Goal: Information Seeking & Learning: Compare options

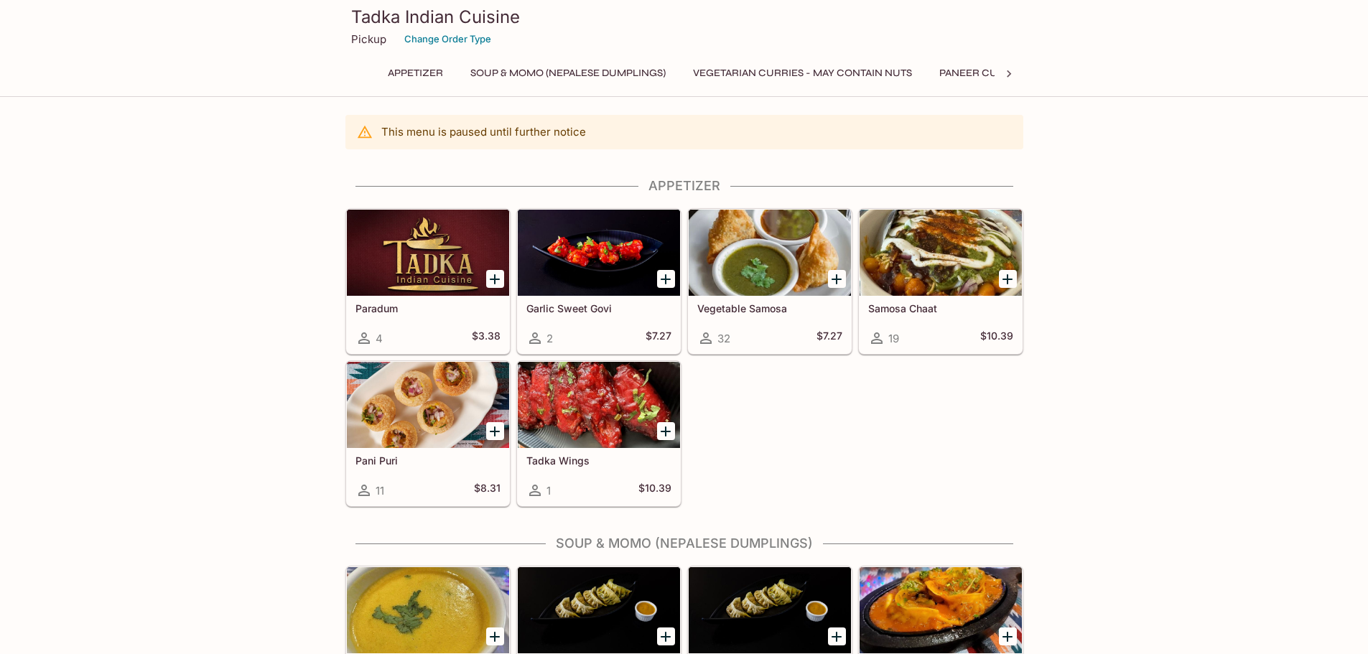
click at [929, 241] on div at bounding box center [940, 253] width 162 height 86
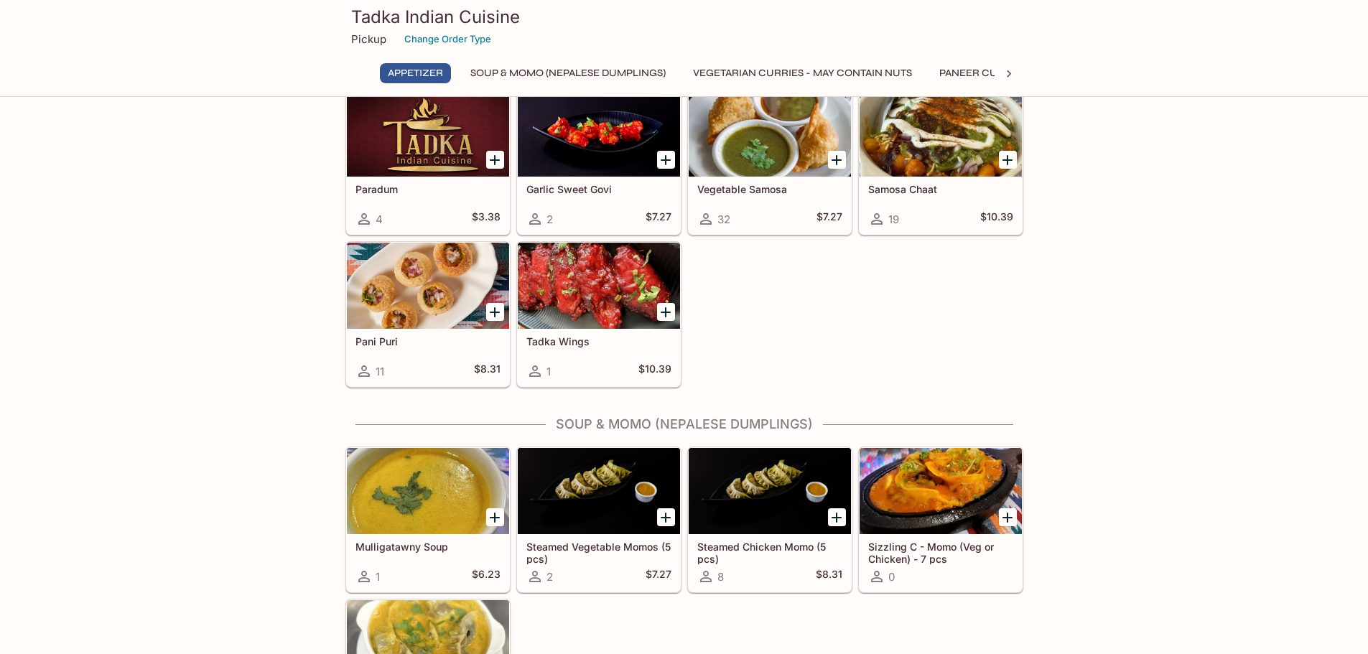
scroll to position [144, 0]
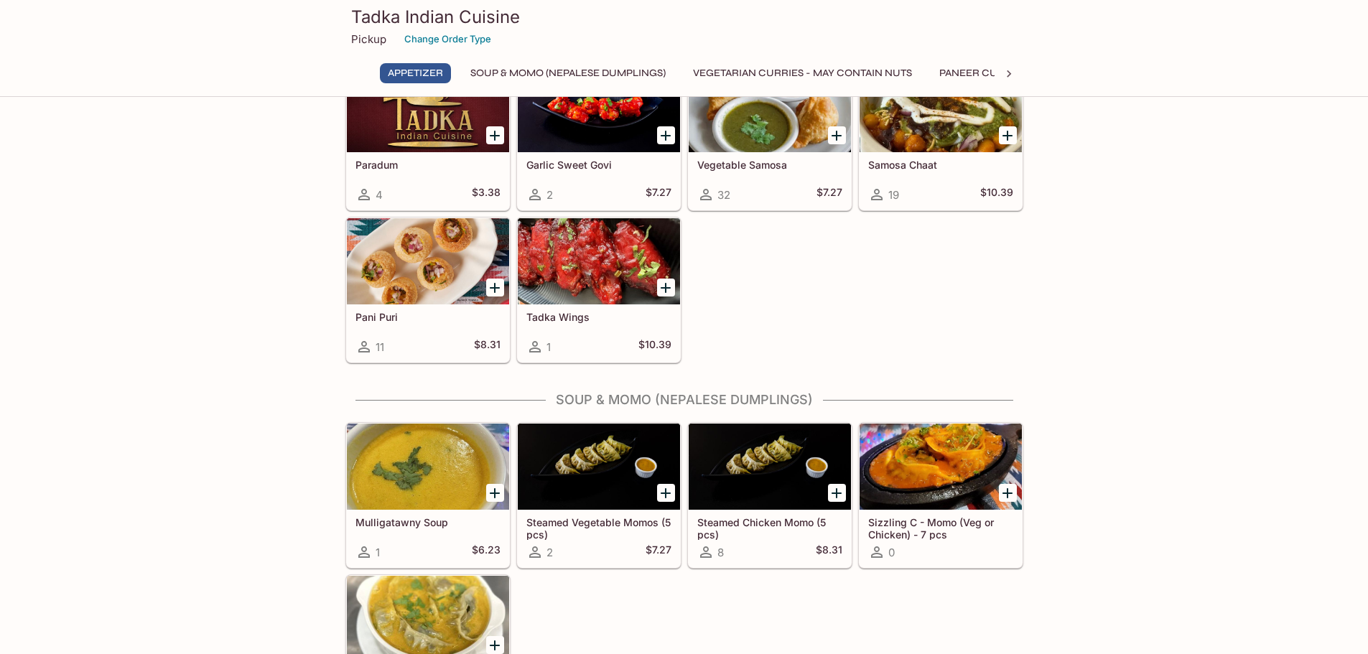
click at [424, 279] on div at bounding box center [428, 261] width 162 height 86
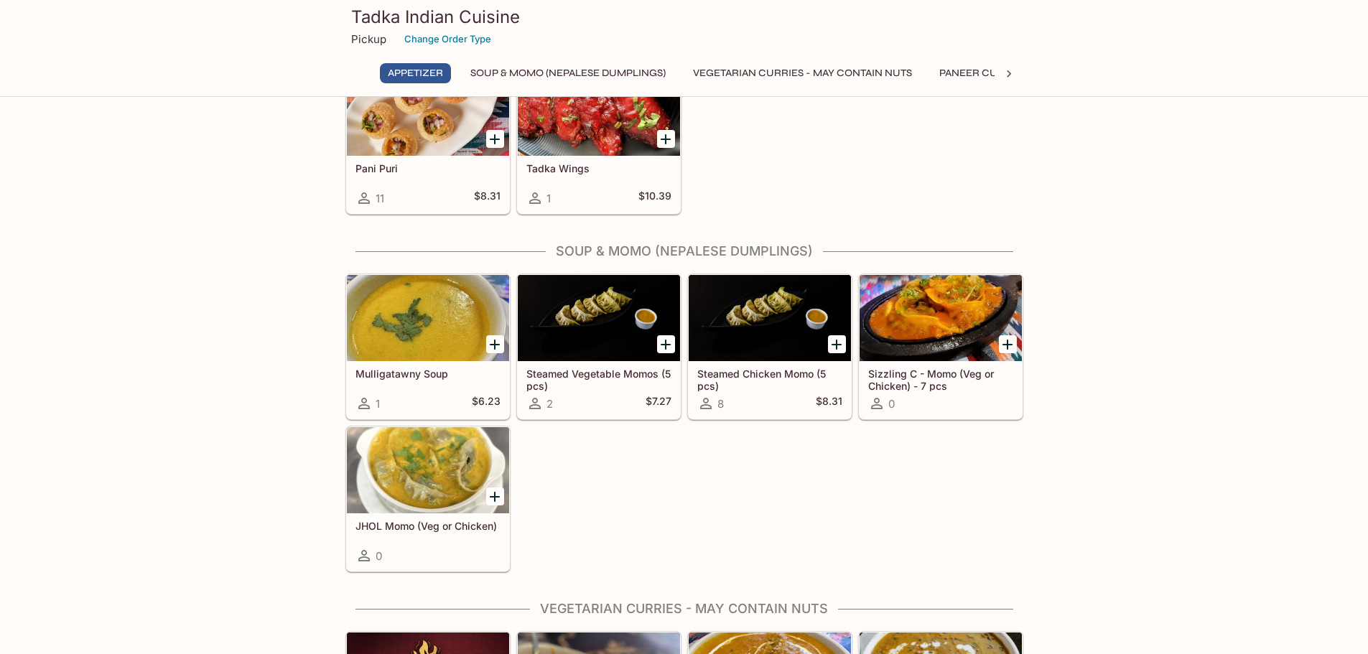
scroll to position [425, 0]
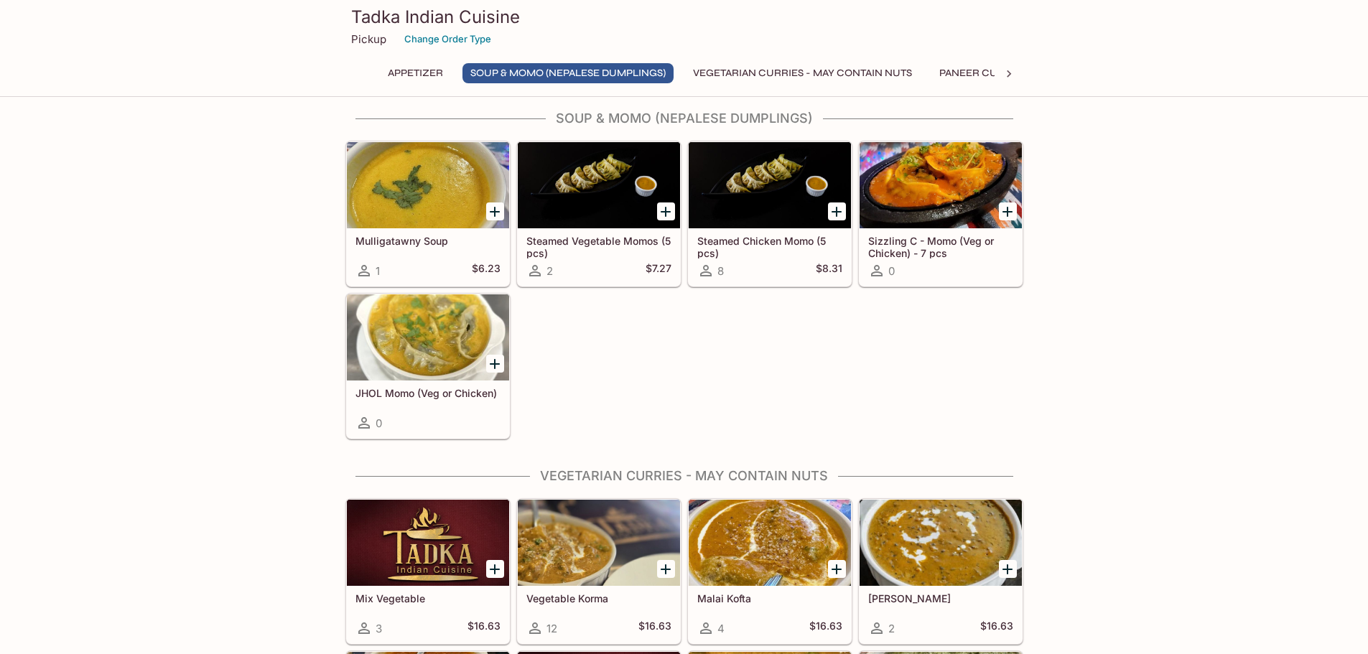
click at [910, 179] on div at bounding box center [940, 185] width 162 height 86
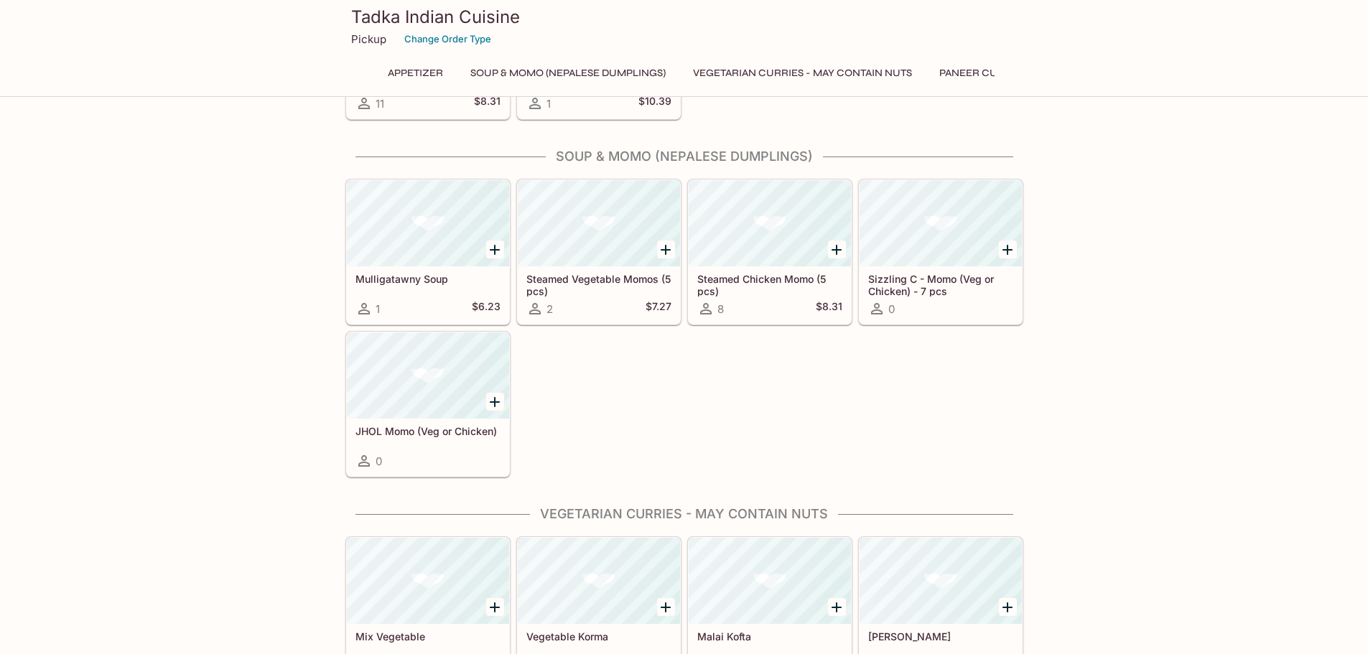
scroll to position [381, 0]
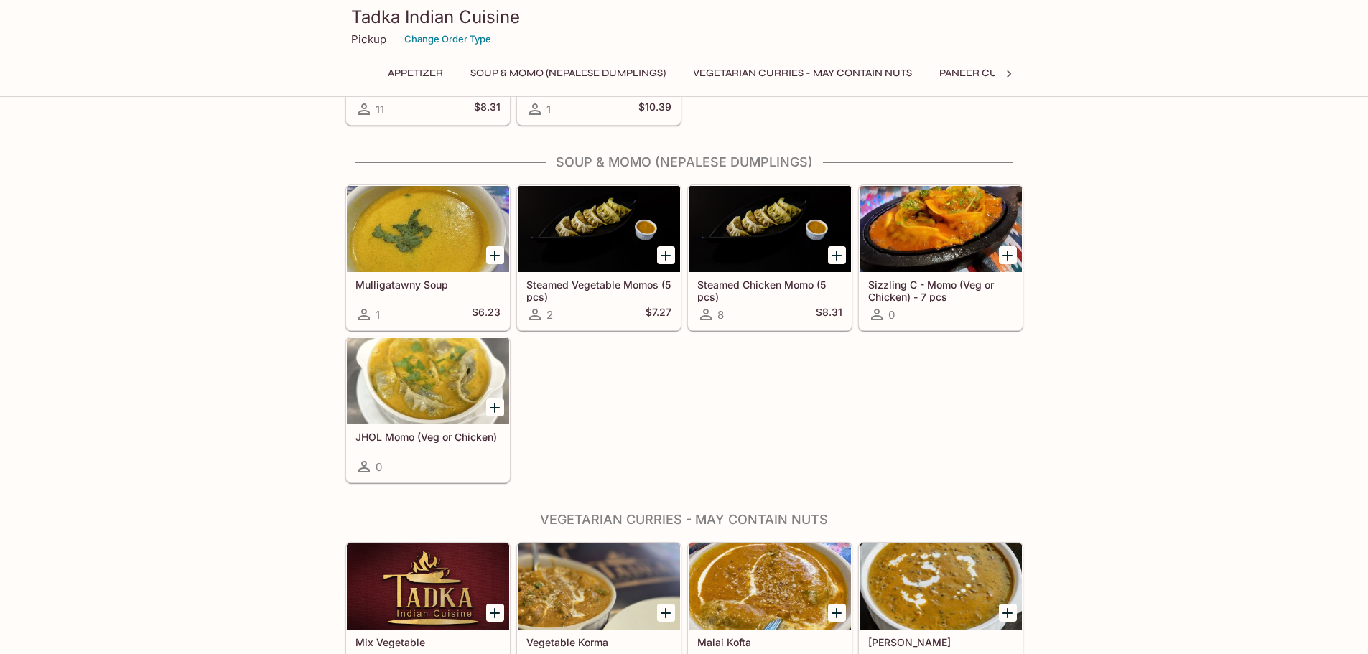
click at [416, 363] on div at bounding box center [428, 381] width 162 height 86
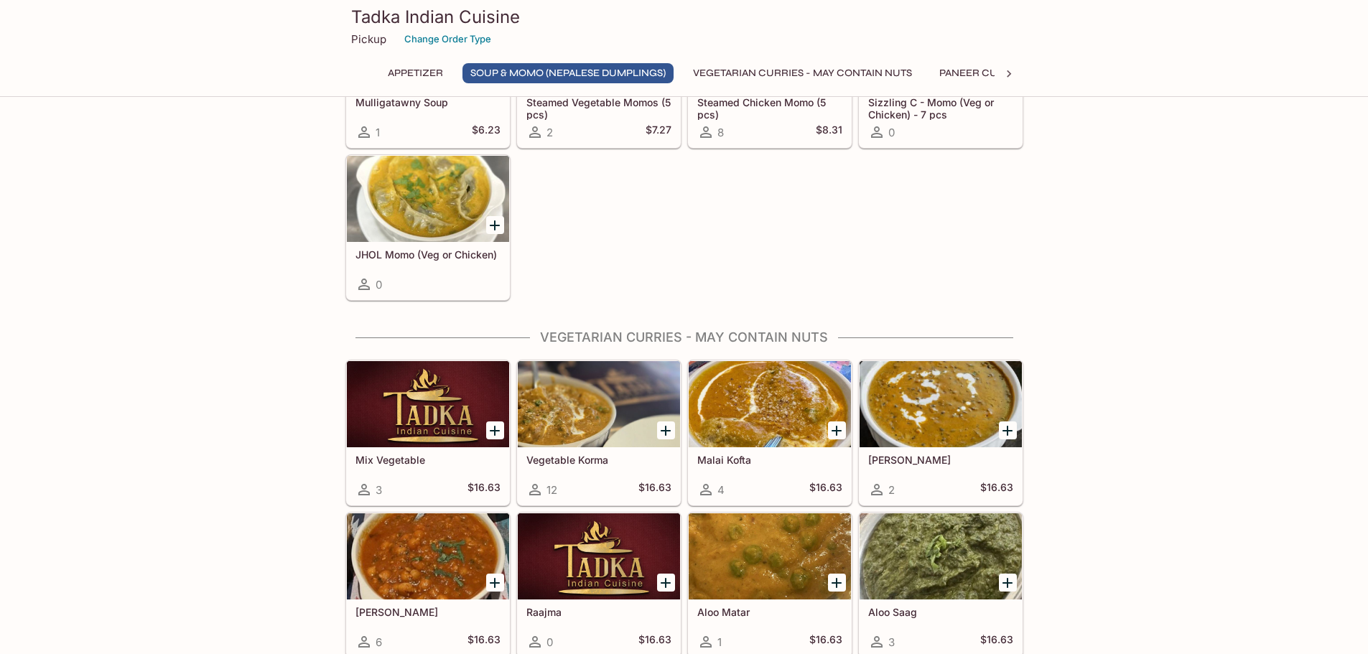
scroll to position [734, 0]
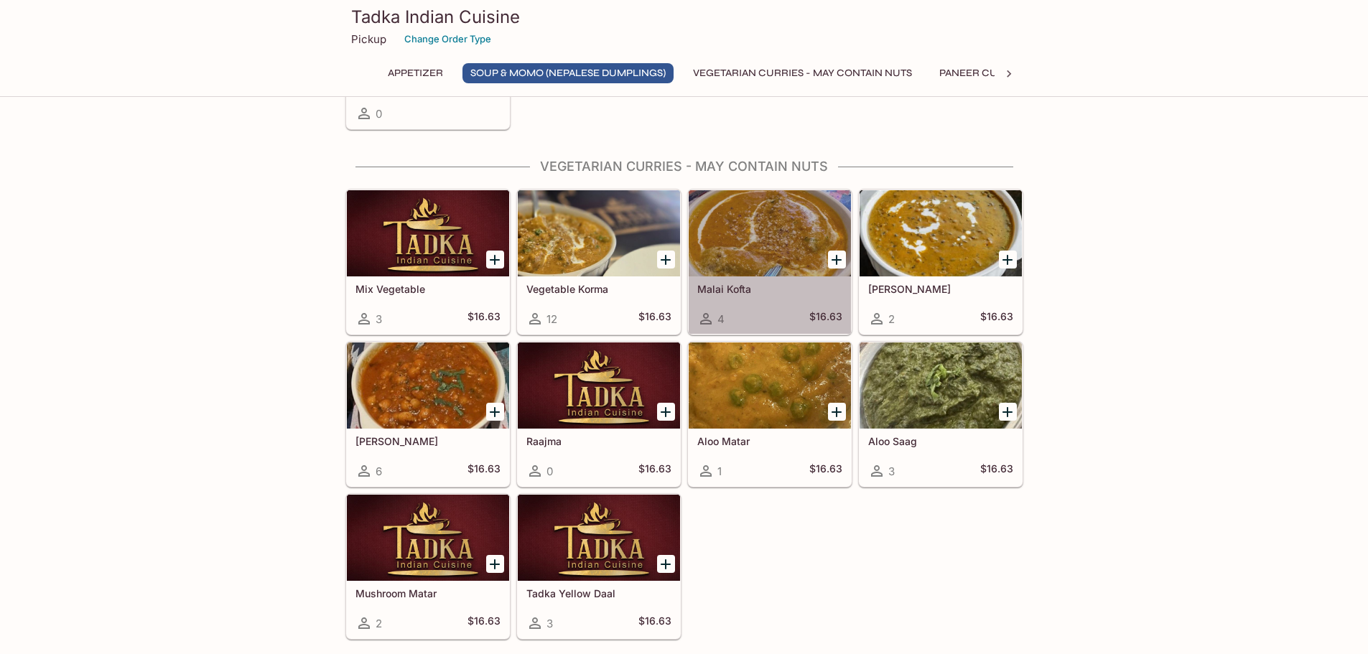
click at [749, 220] on div at bounding box center [769, 233] width 162 height 86
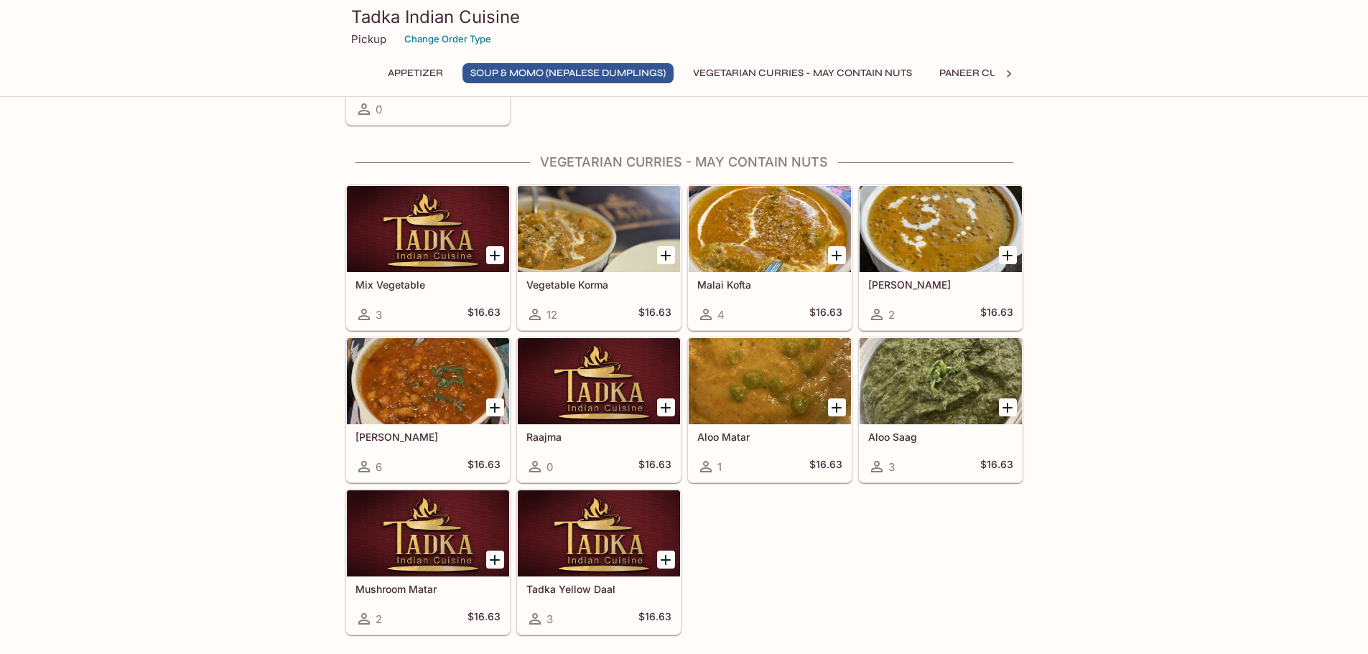
scroll to position [740, 0]
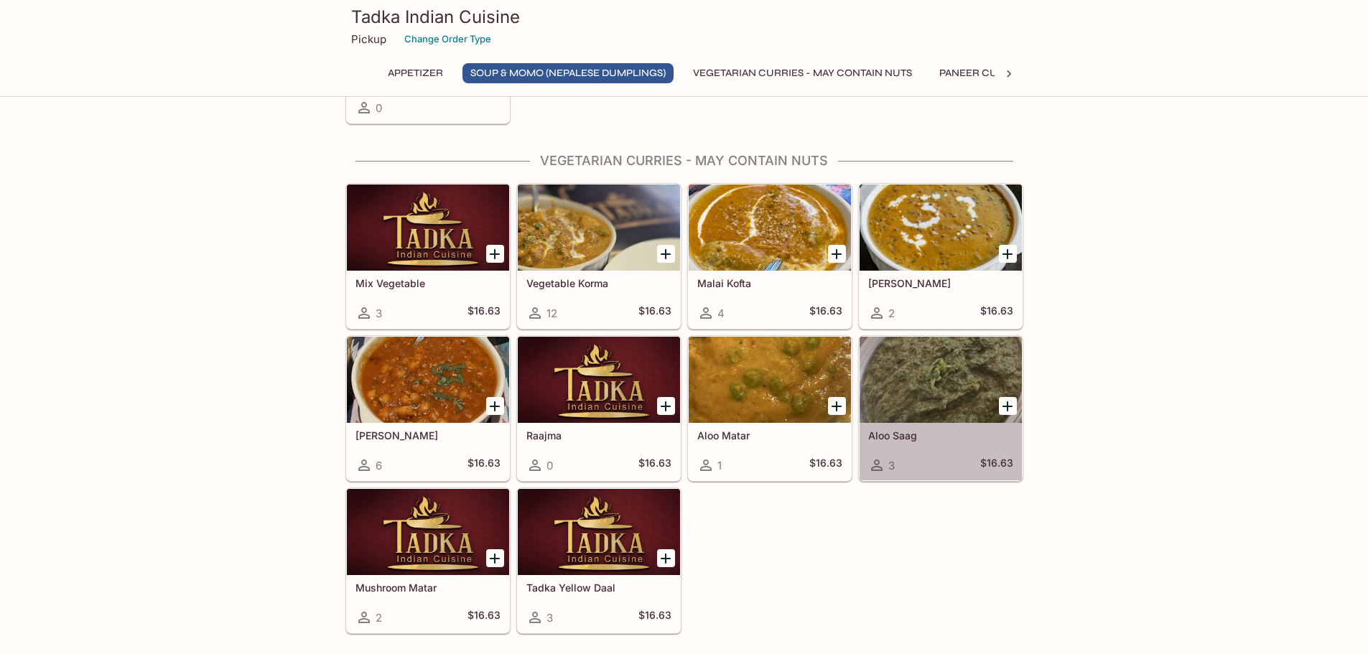
click at [932, 391] on div at bounding box center [940, 380] width 162 height 86
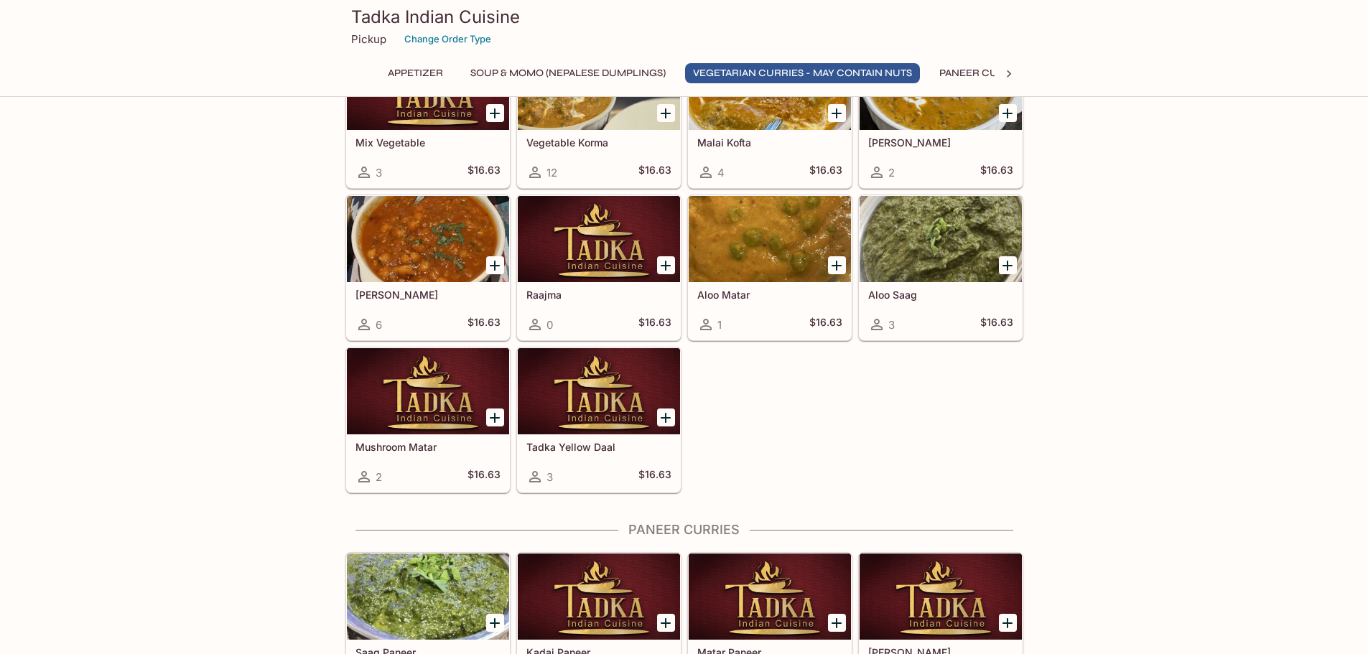
scroll to position [884, 0]
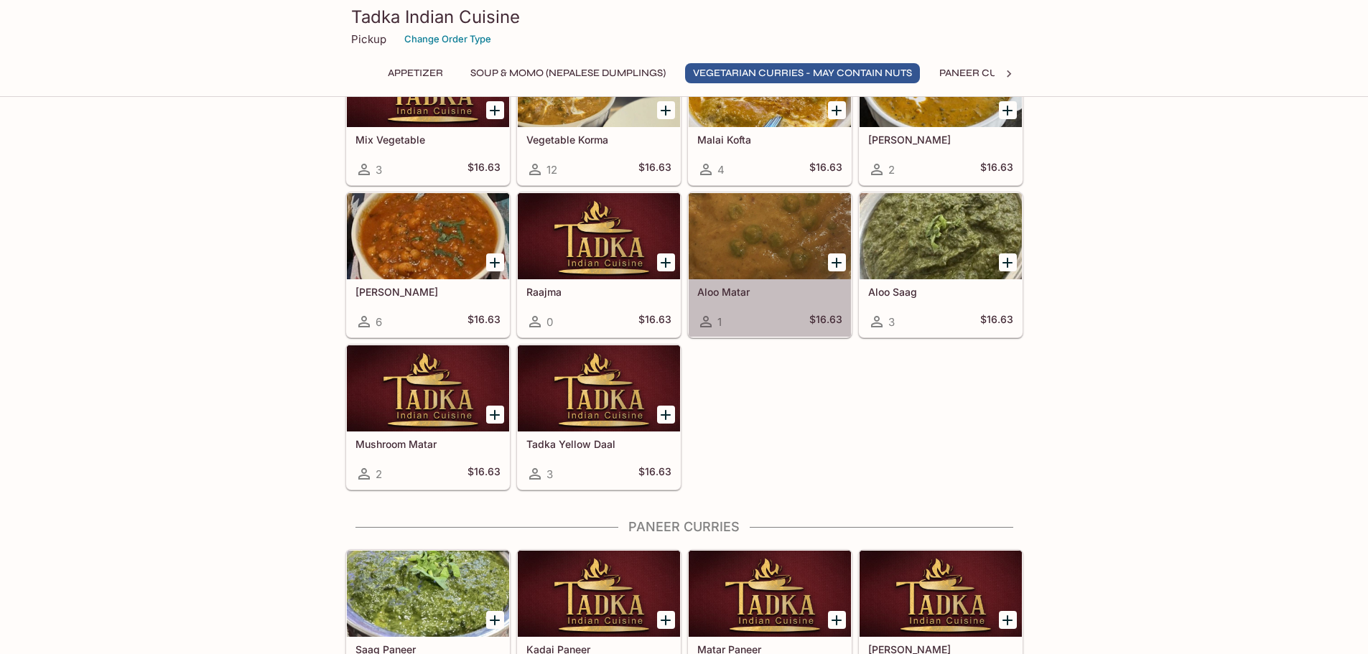
click at [765, 235] on div at bounding box center [769, 236] width 162 height 86
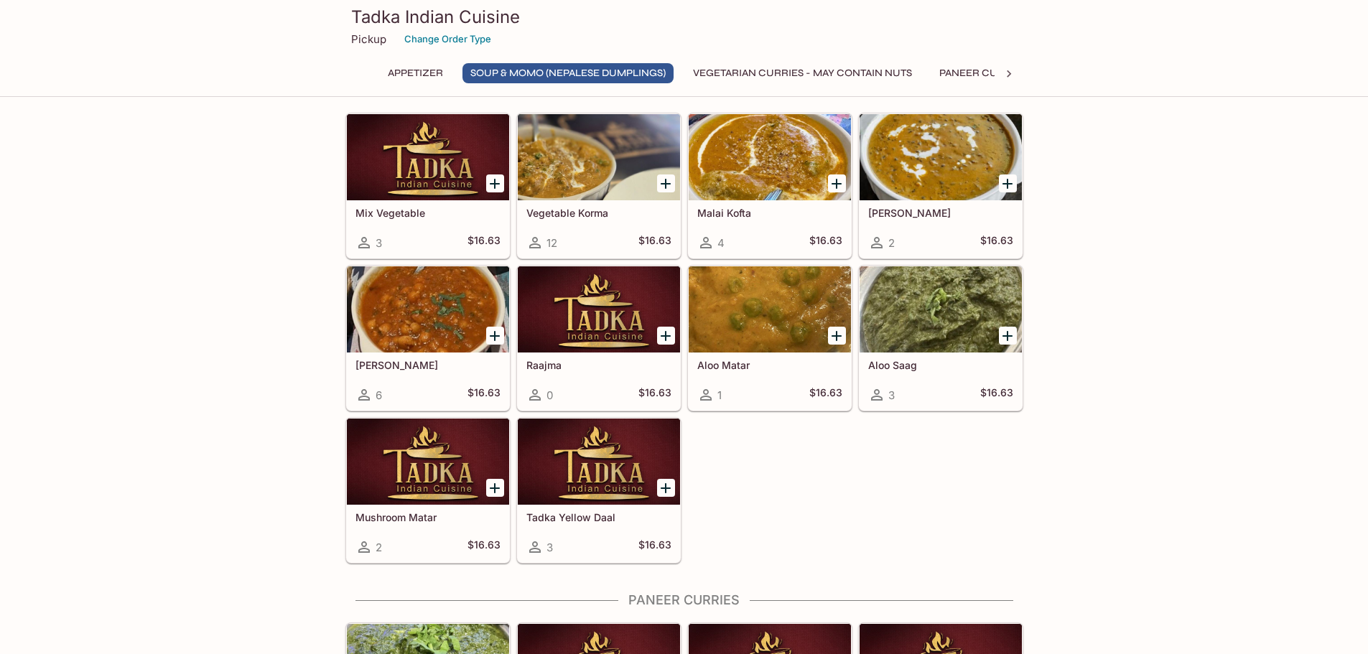
scroll to position [812, 0]
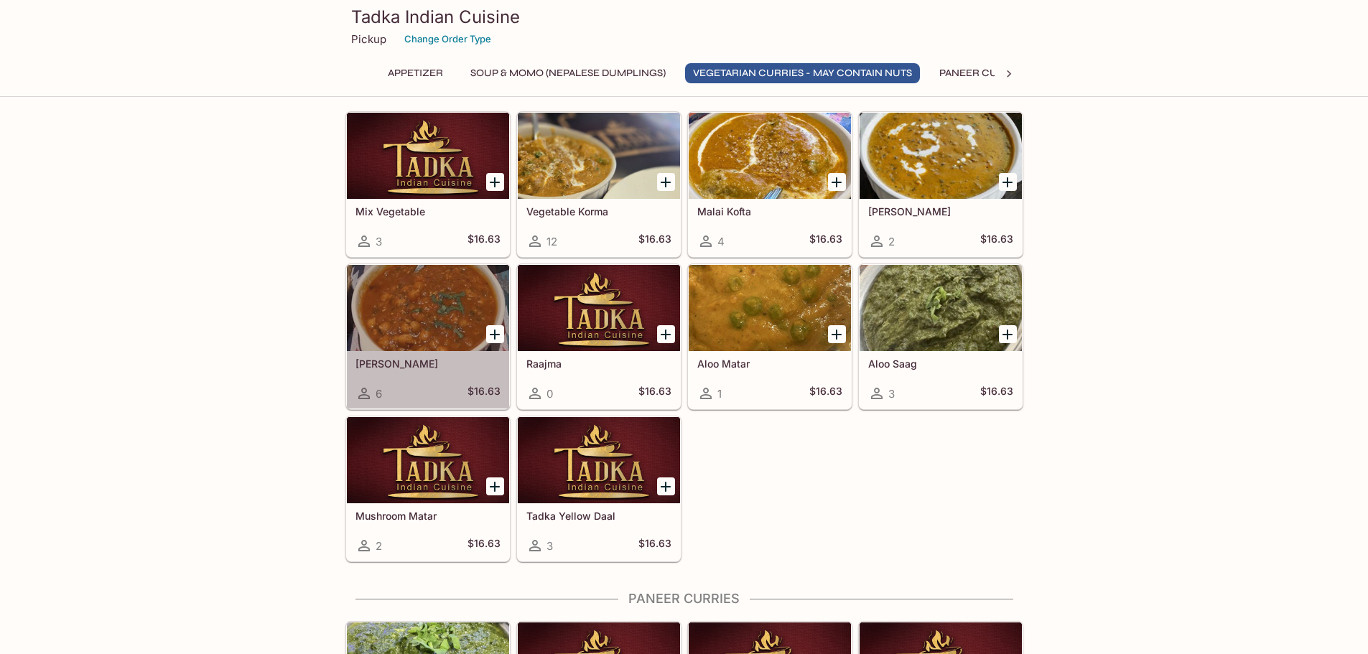
click at [455, 324] on div at bounding box center [428, 308] width 162 height 86
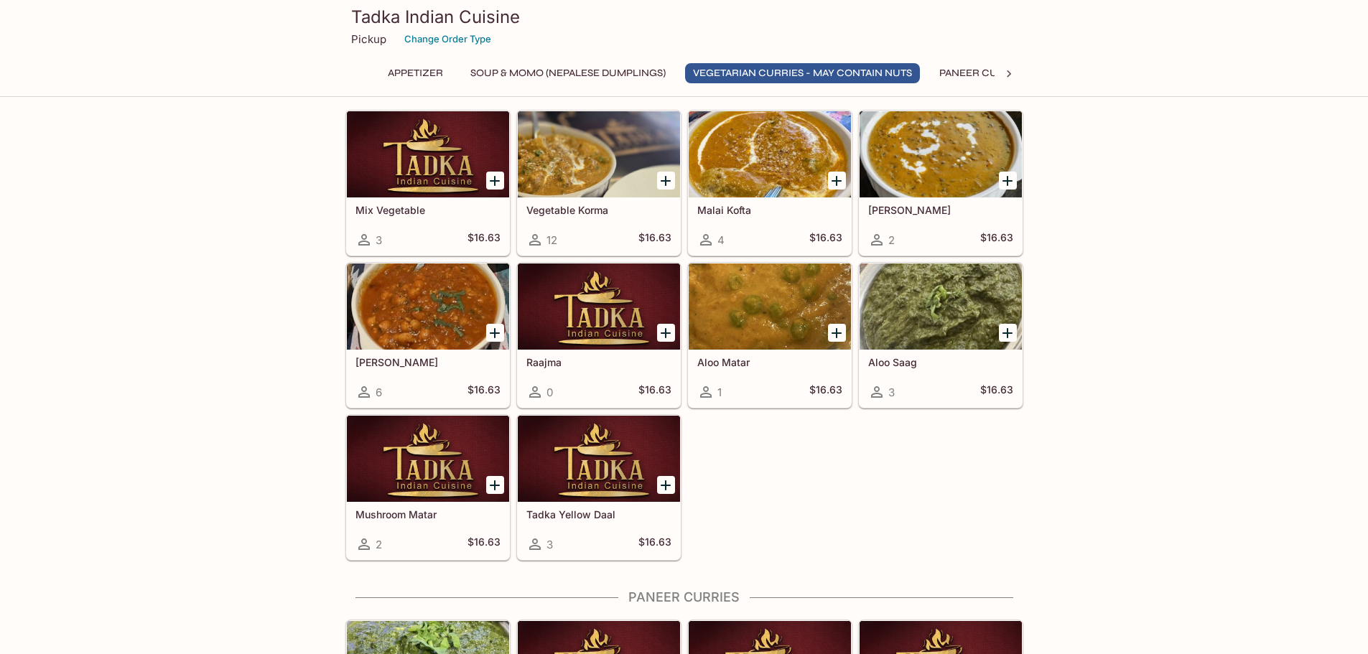
scroll to position [884, 0]
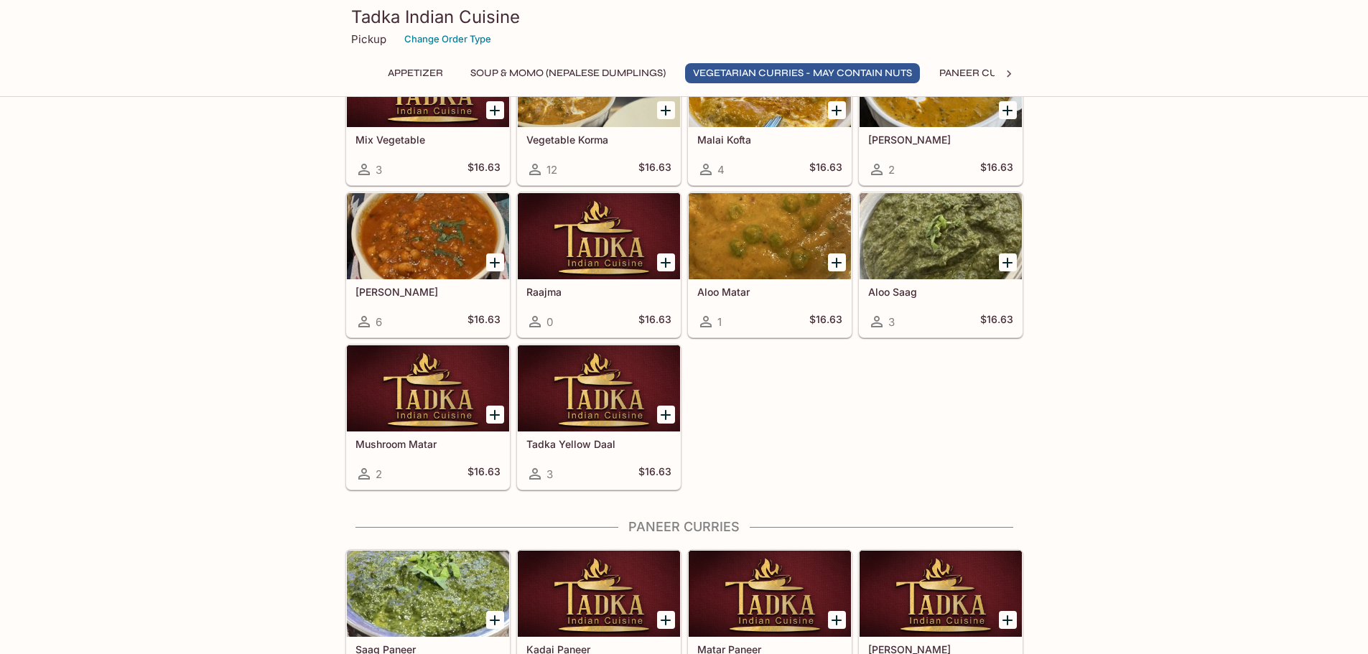
click at [596, 398] on div at bounding box center [599, 388] width 162 height 86
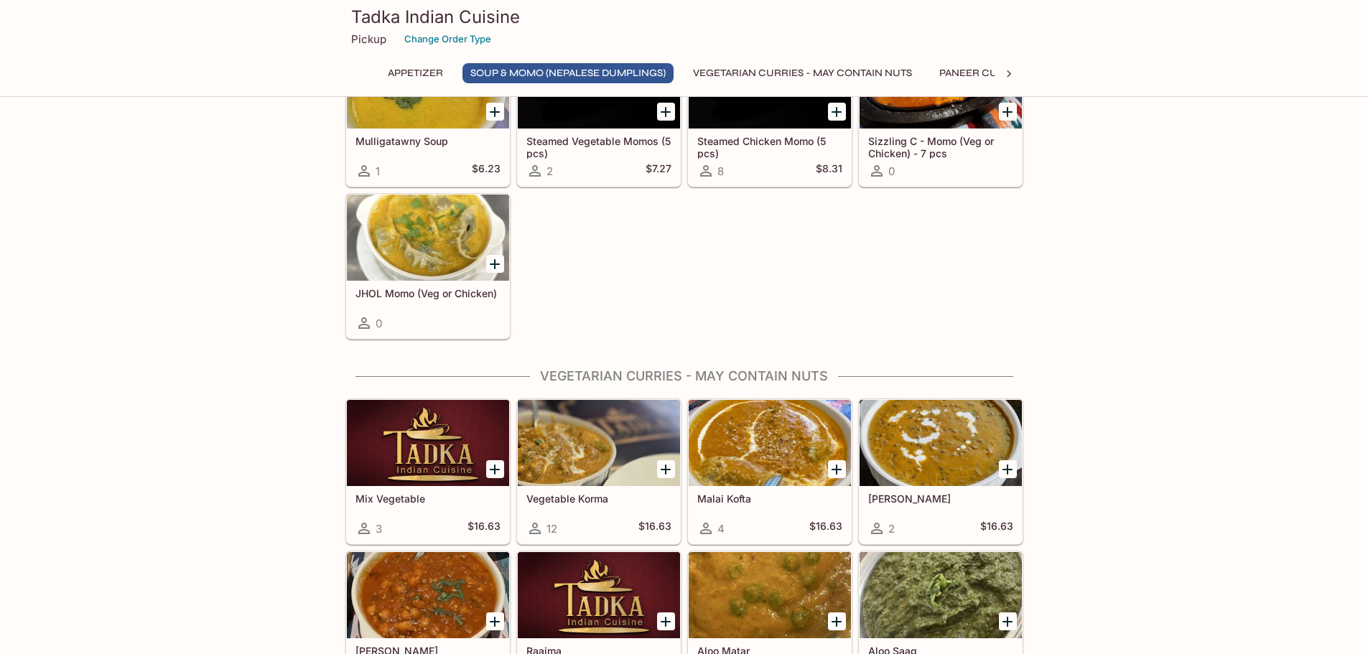
scroll to position [740, 0]
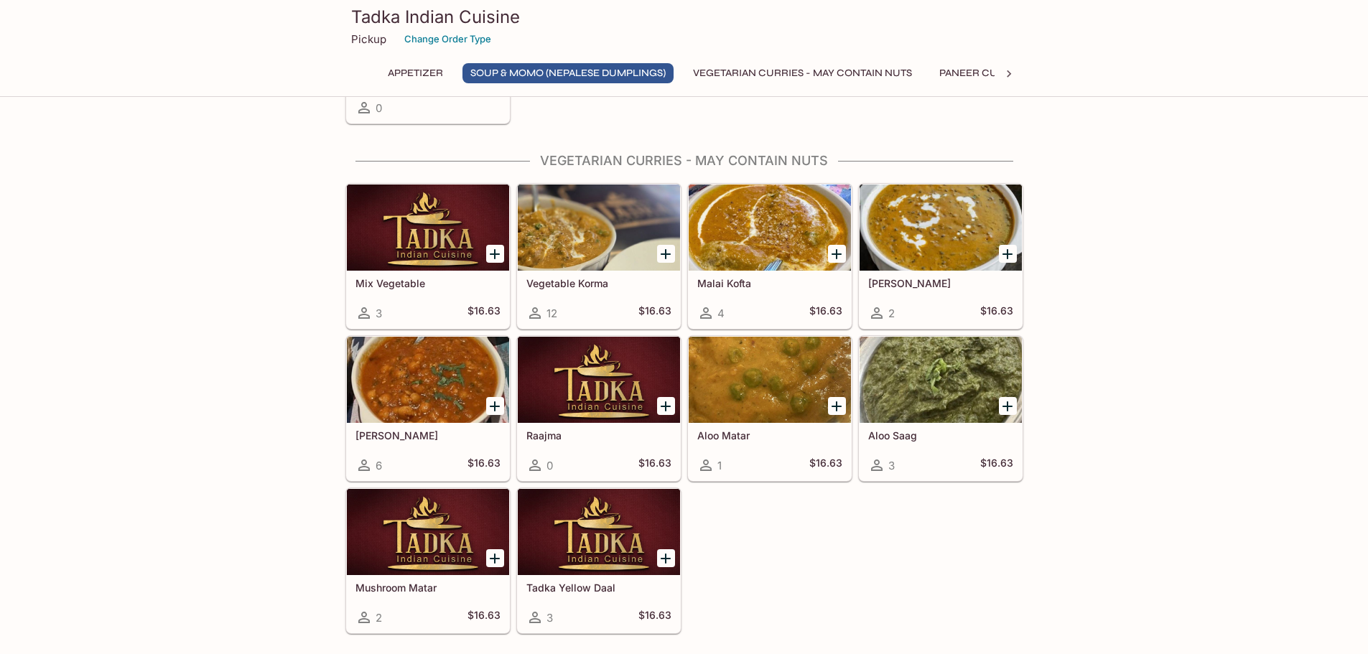
click at [433, 543] on div at bounding box center [428, 532] width 162 height 86
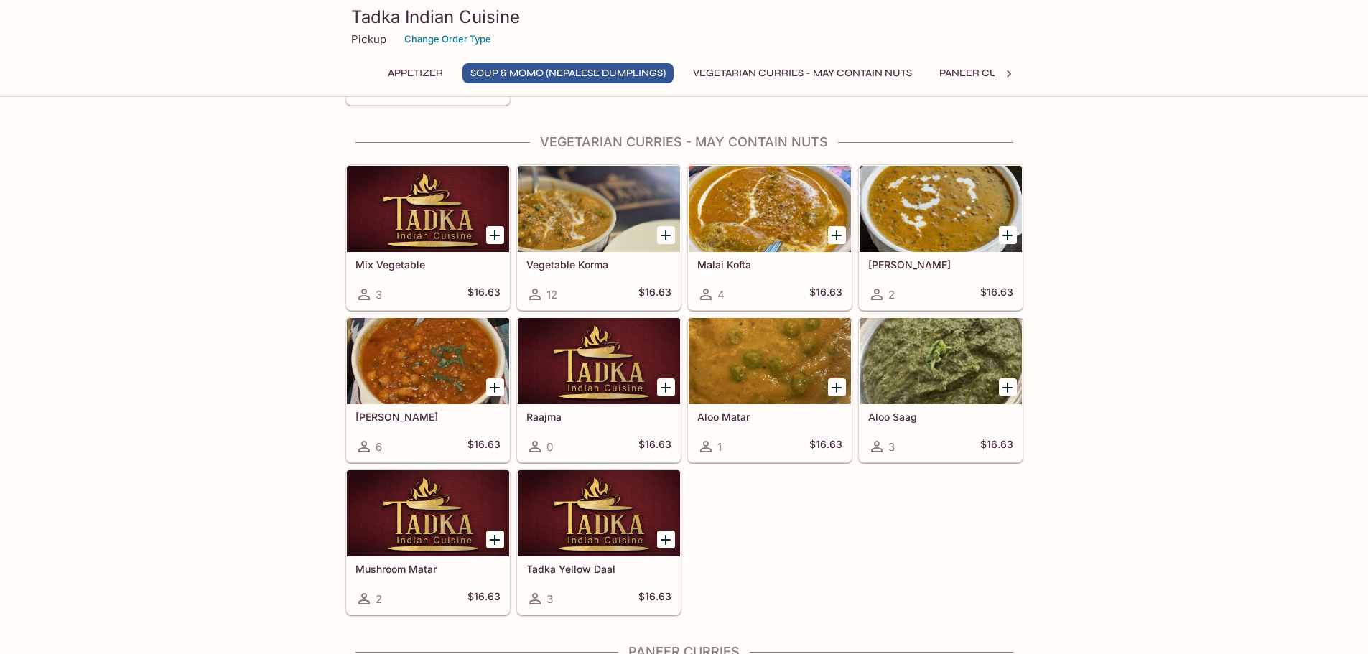
scroll to position [812, 0]
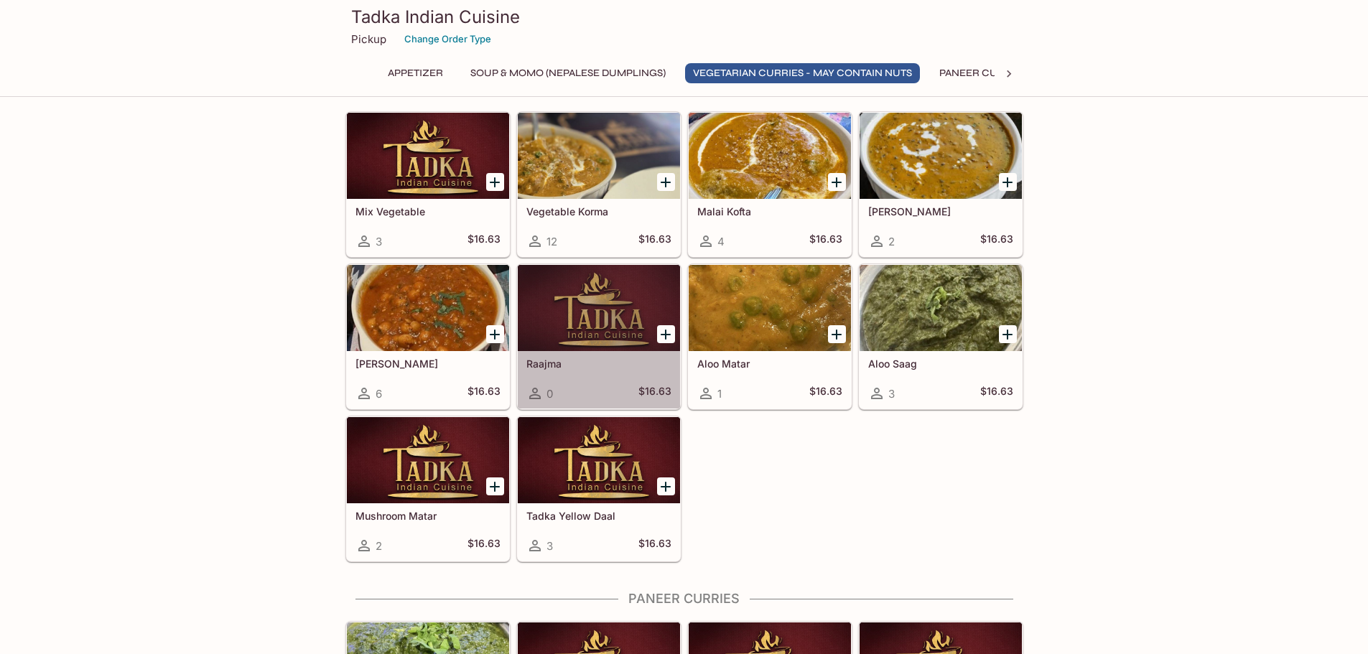
click at [599, 329] on div at bounding box center [599, 308] width 162 height 86
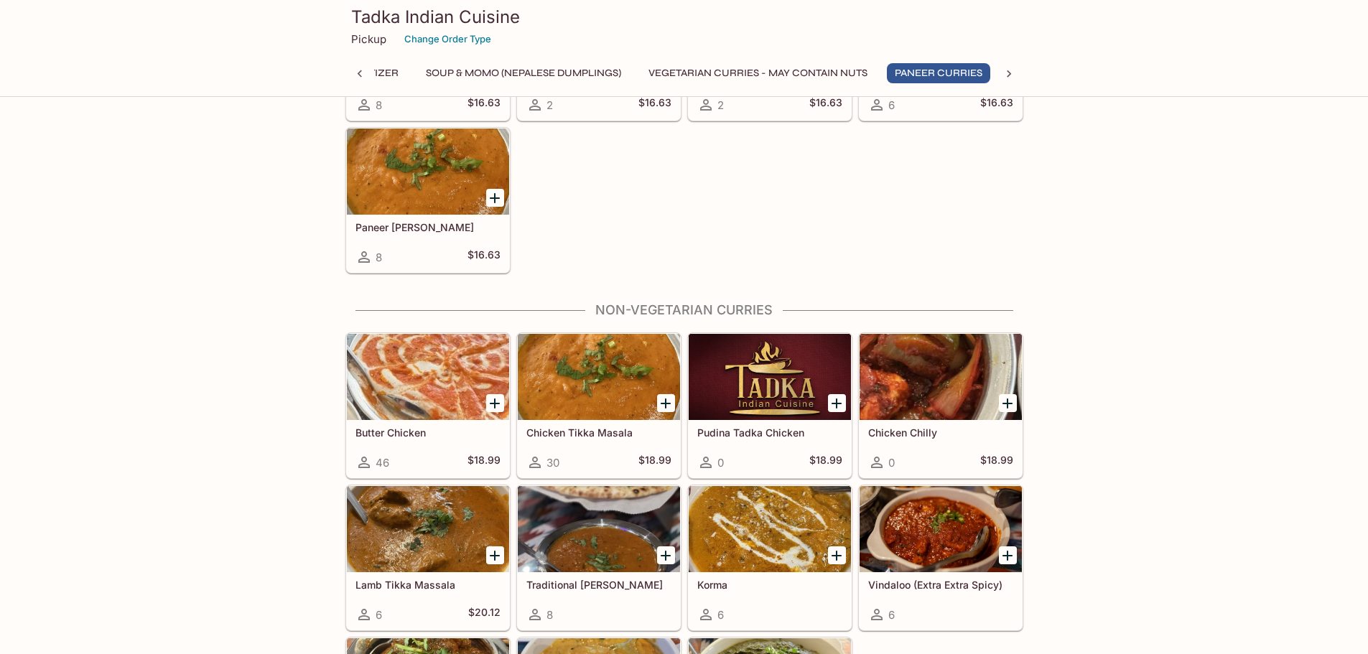
scroll to position [0, 46]
click at [442, 364] on div at bounding box center [428, 377] width 162 height 86
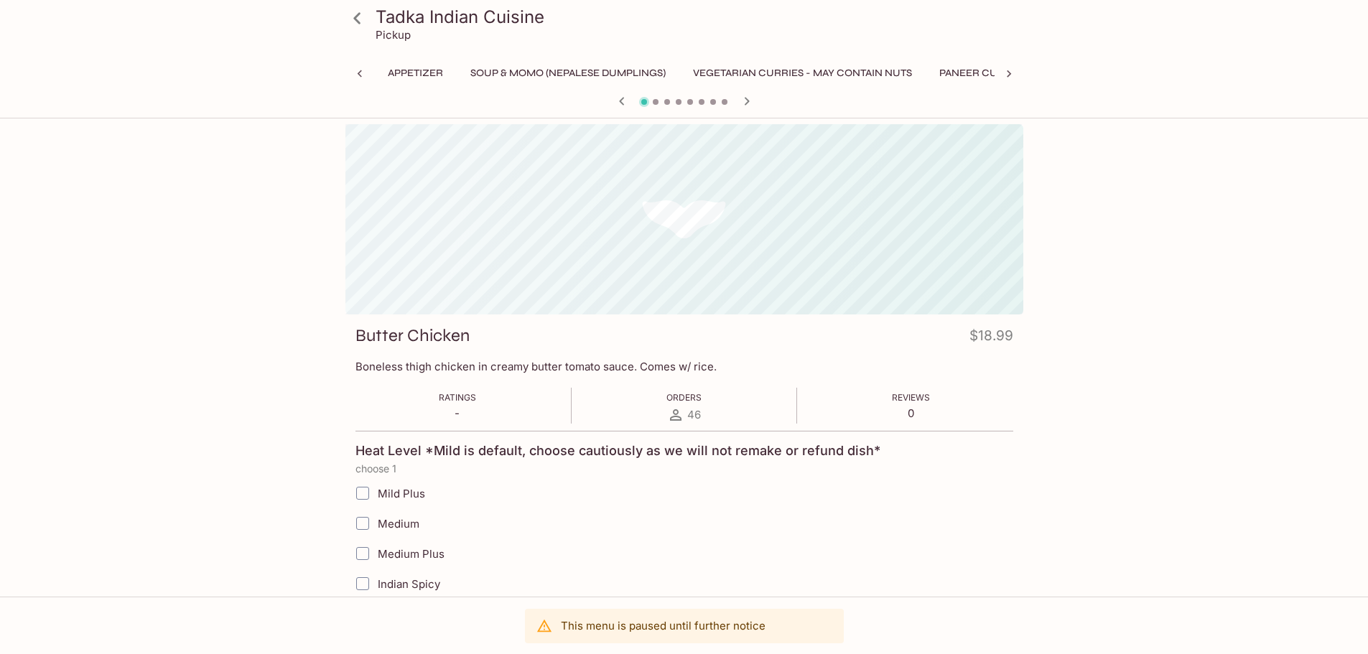
scroll to position [0, 212]
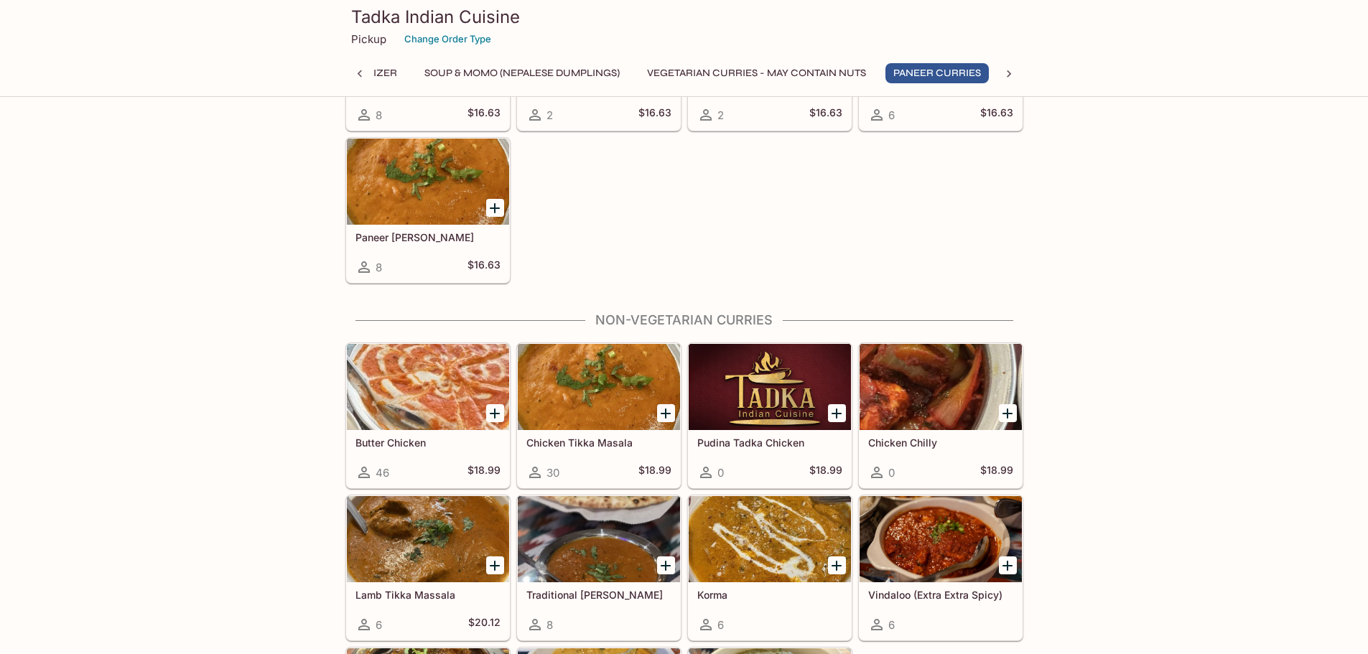
scroll to position [1530, 0]
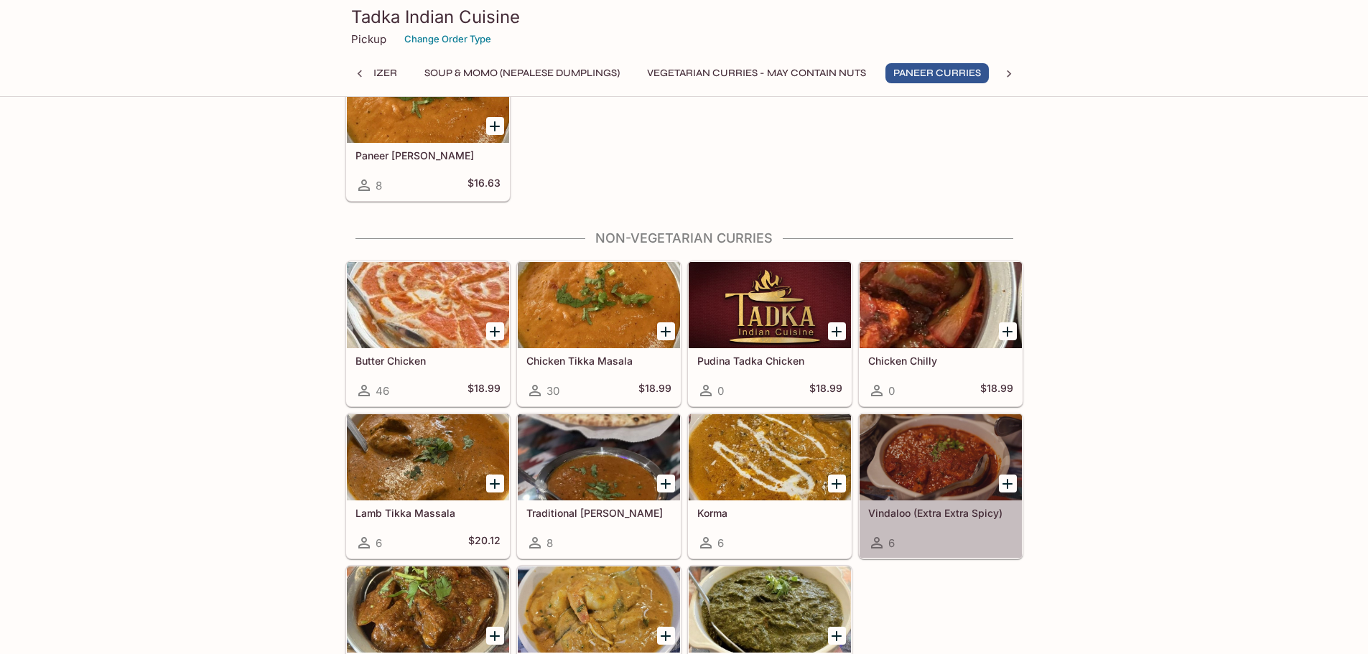
click at [940, 472] on div at bounding box center [940, 457] width 162 height 86
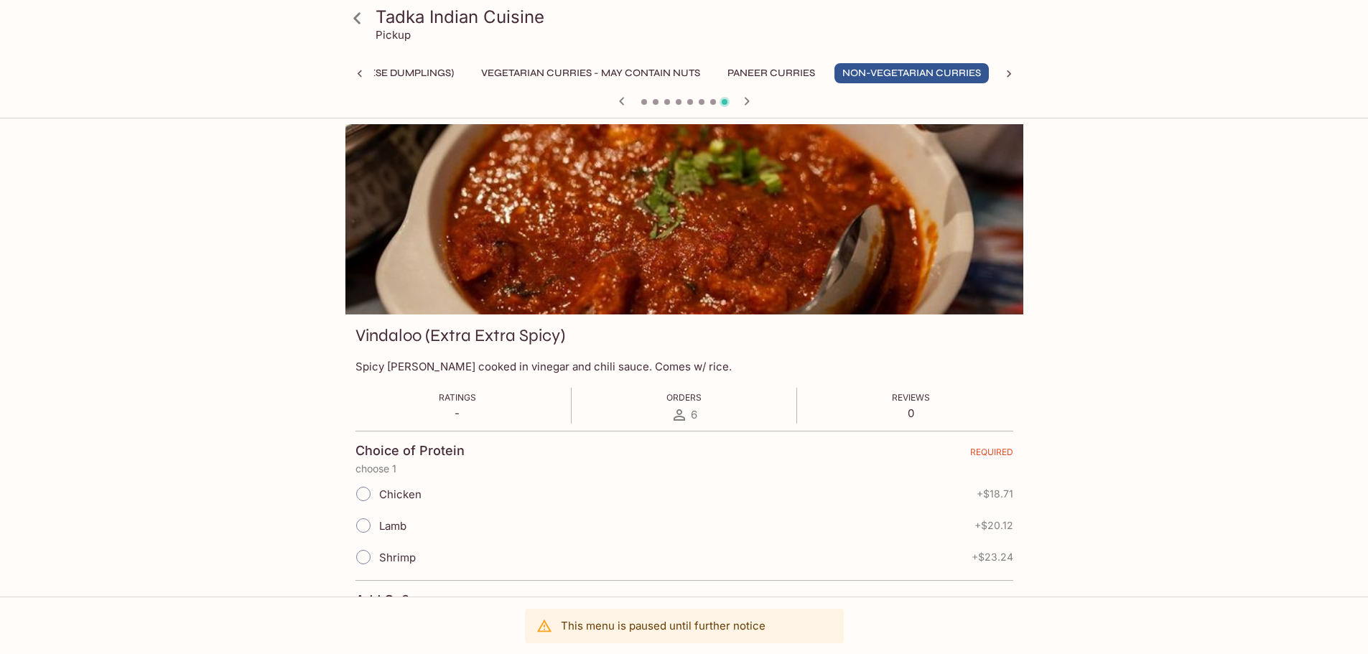
scroll to position [0, 212]
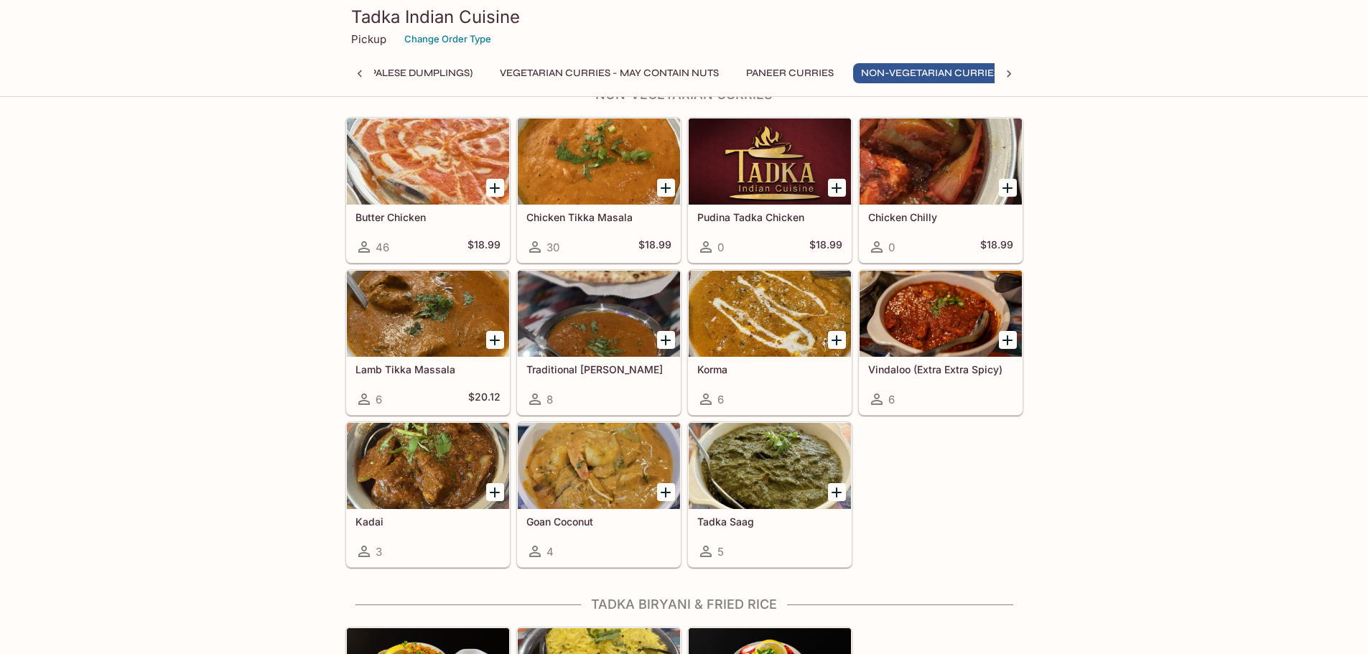
scroll to position [0, 212]
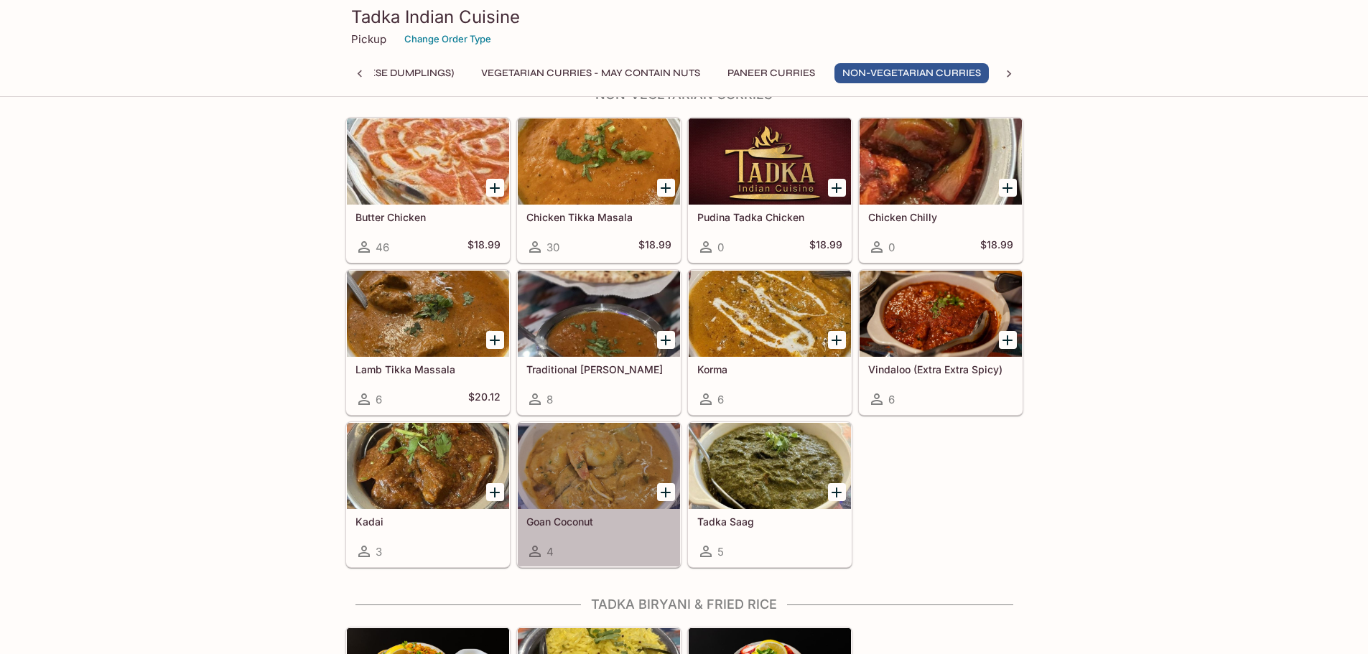
click at [584, 461] on div at bounding box center [599, 466] width 162 height 86
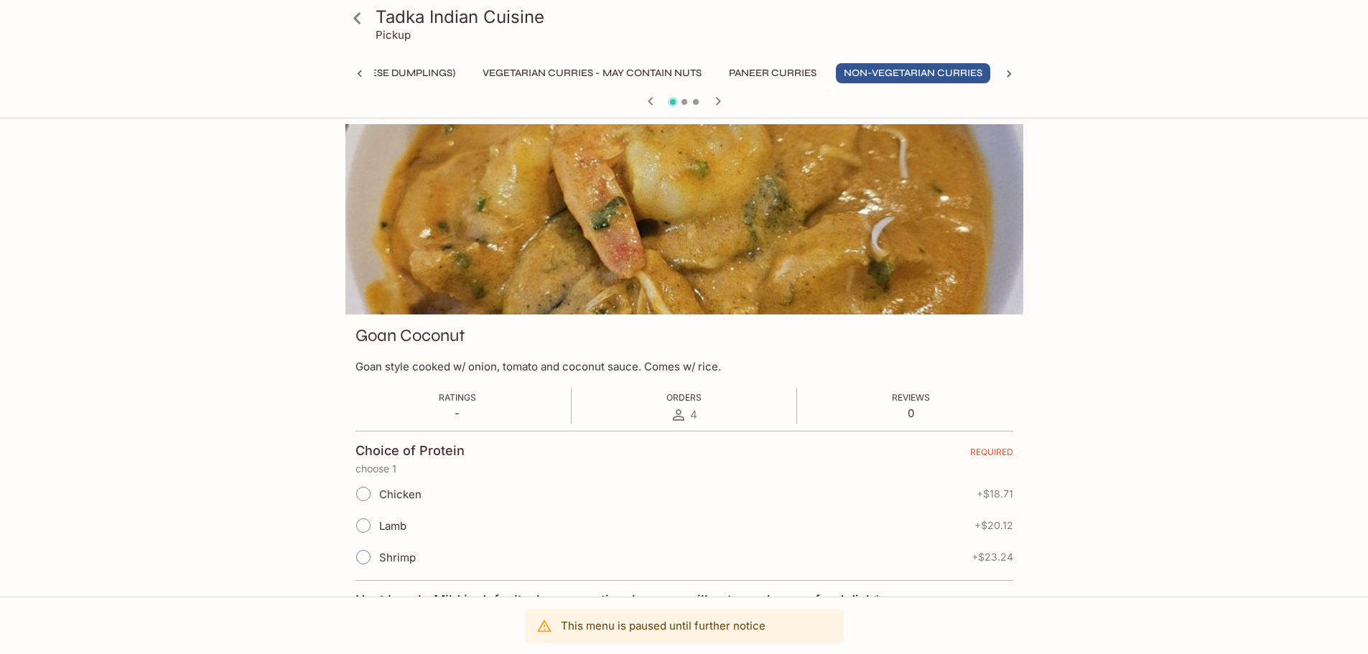
scroll to position [0, 212]
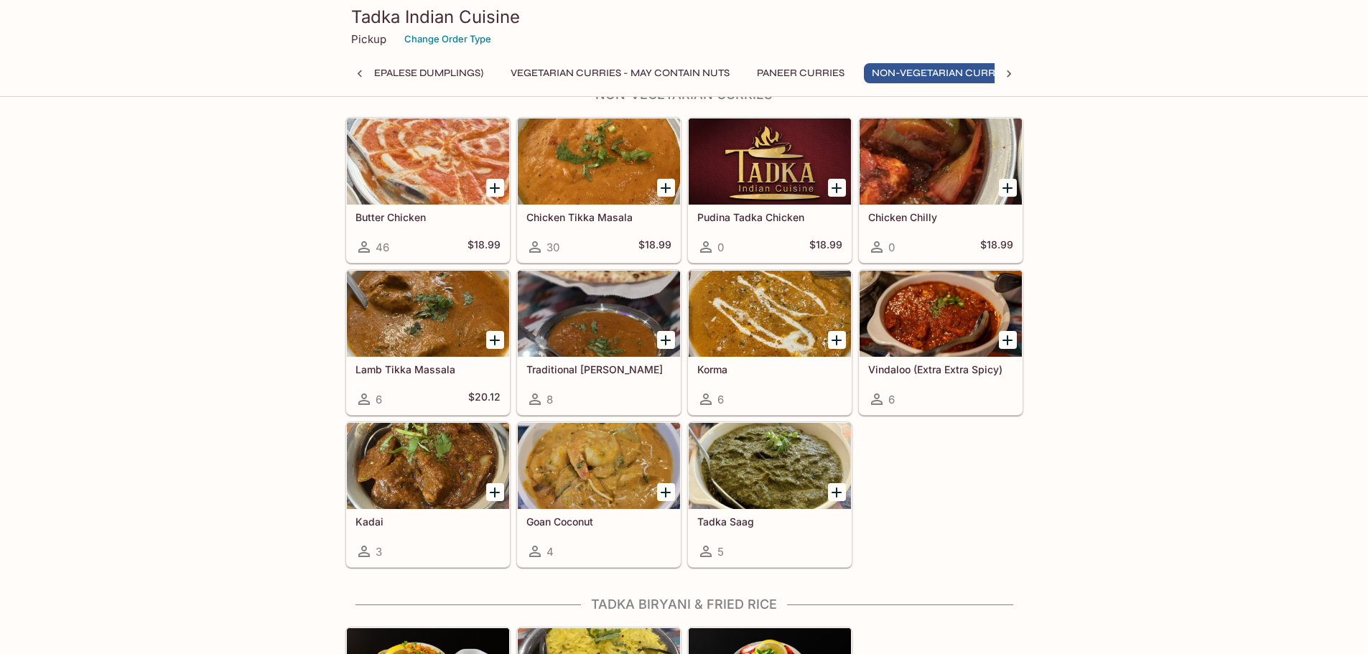
scroll to position [0, 212]
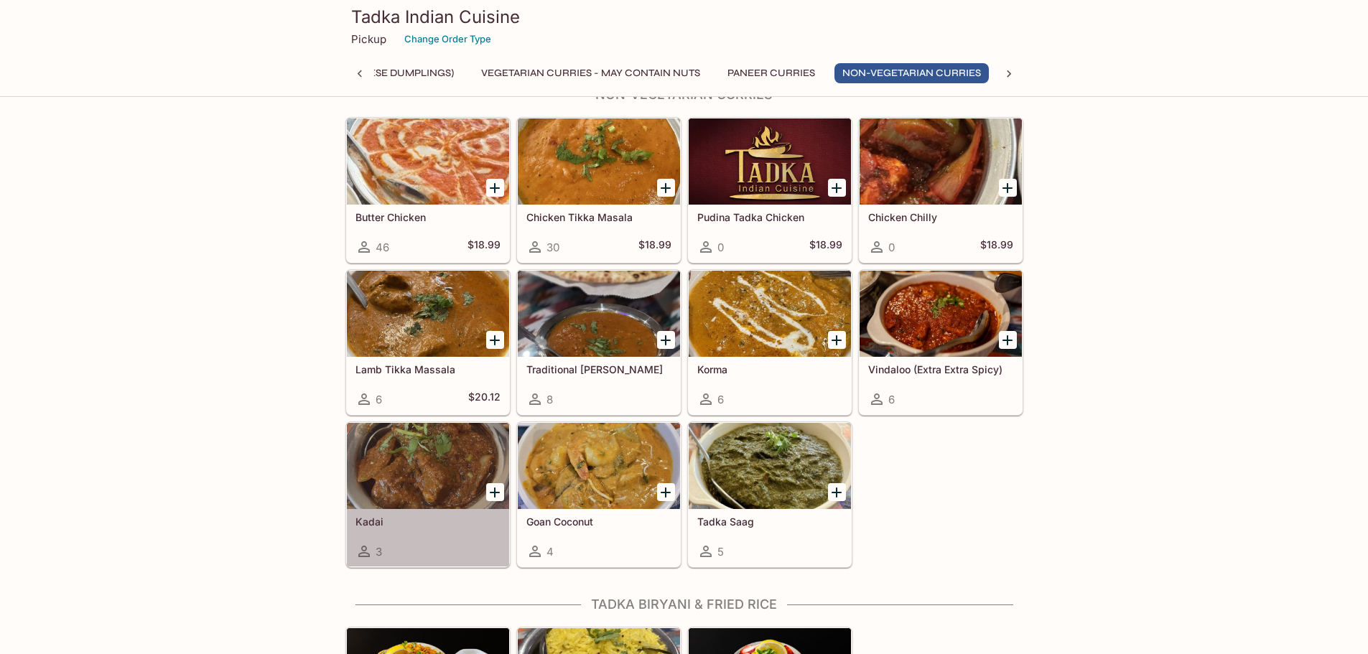
click at [410, 459] on div at bounding box center [428, 466] width 162 height 86
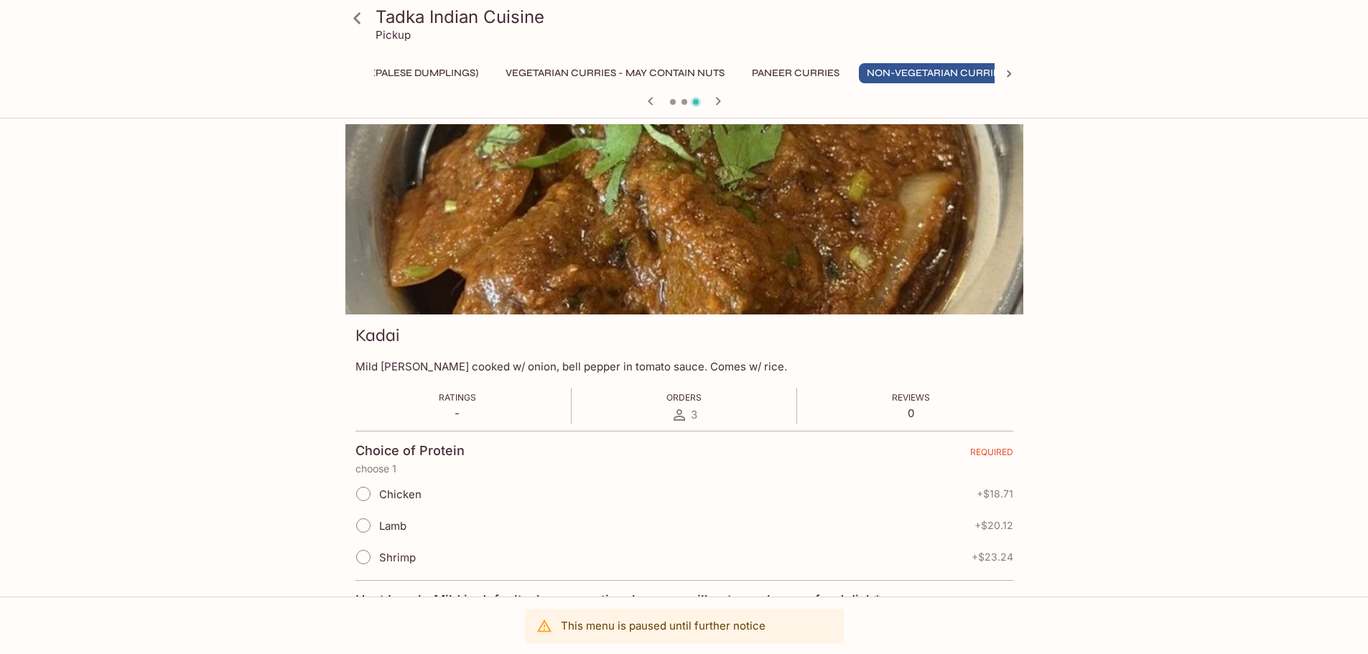
scroll to position [0, 212]
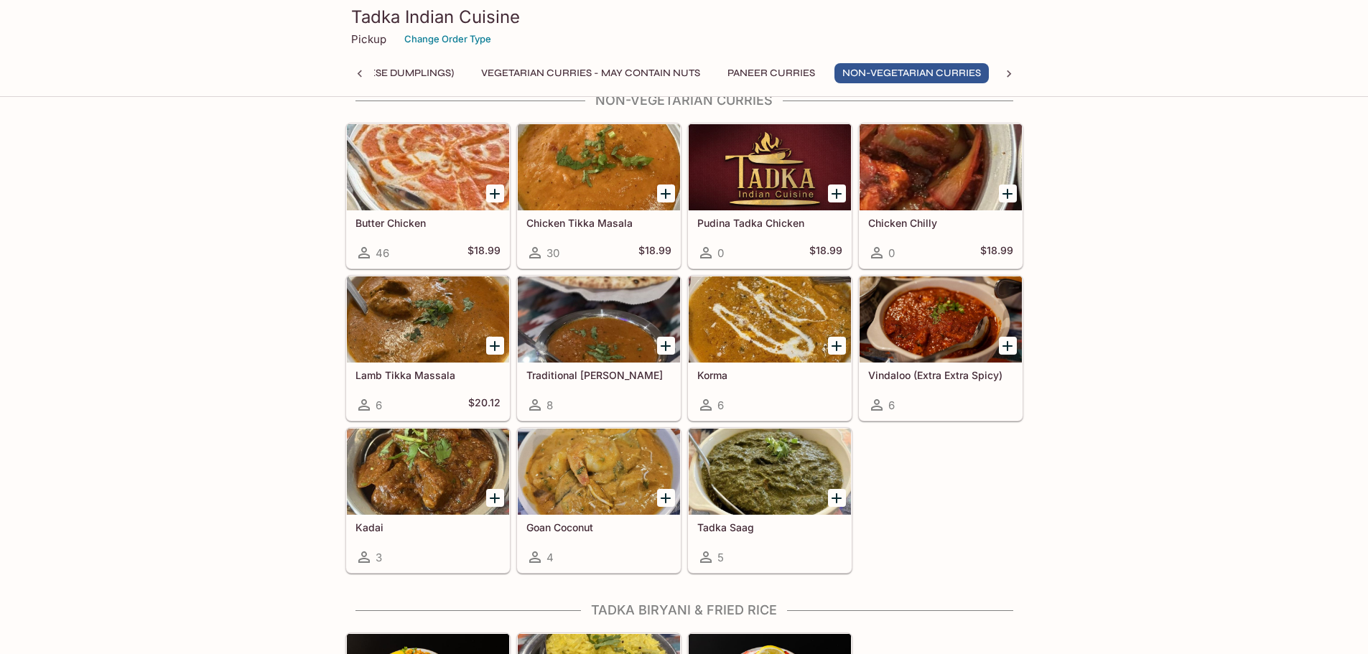
scroll to position [1530, 0]
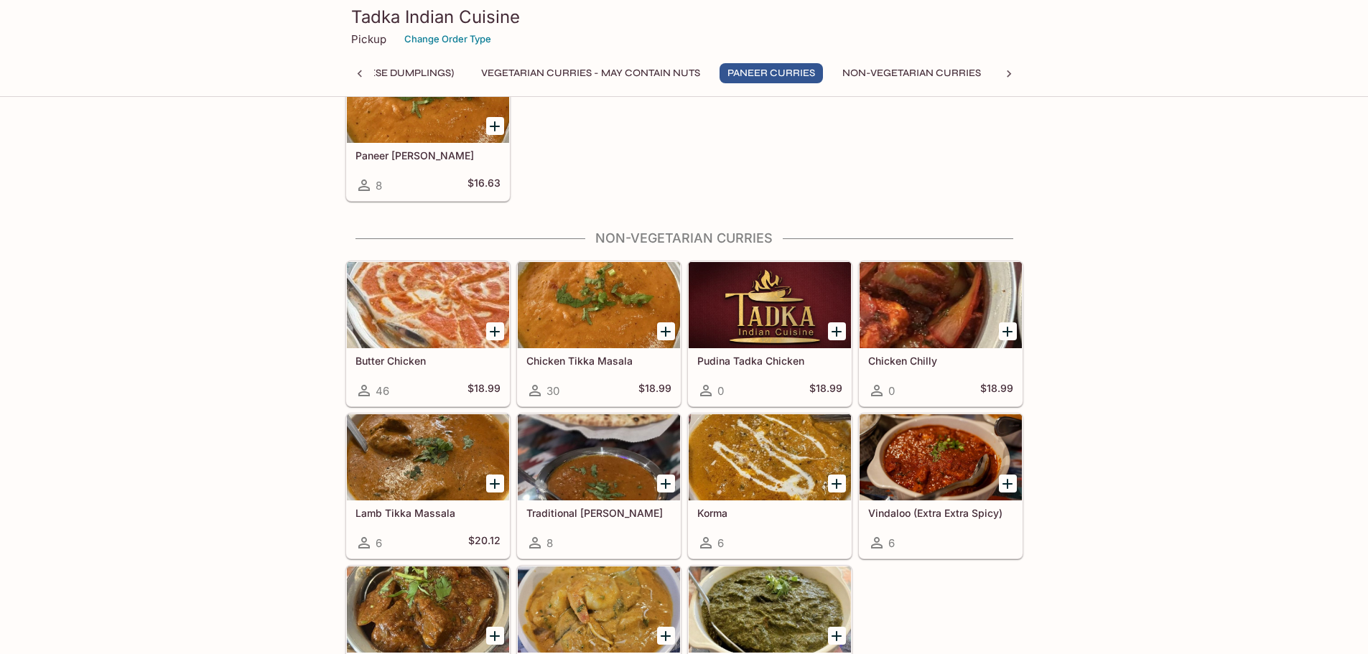
click at [605, 477] on div at bounding box center [599, 457] width 162 height 86
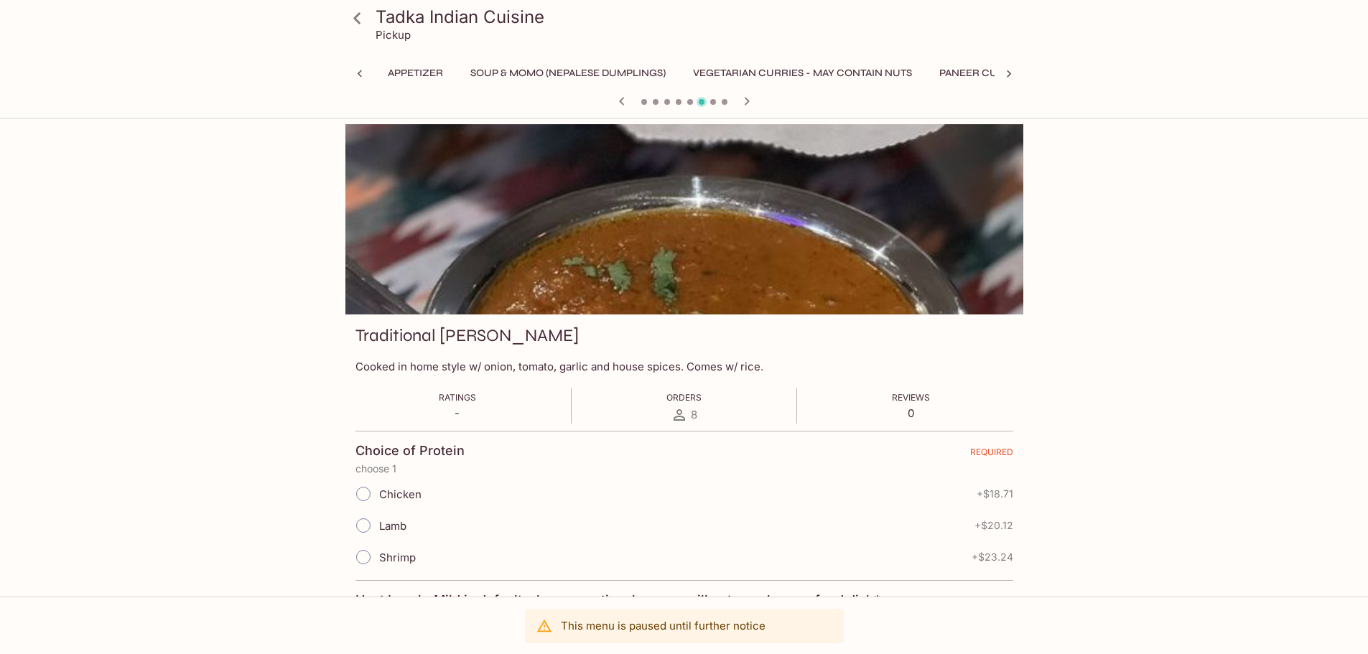
scroll to position [0, 212]
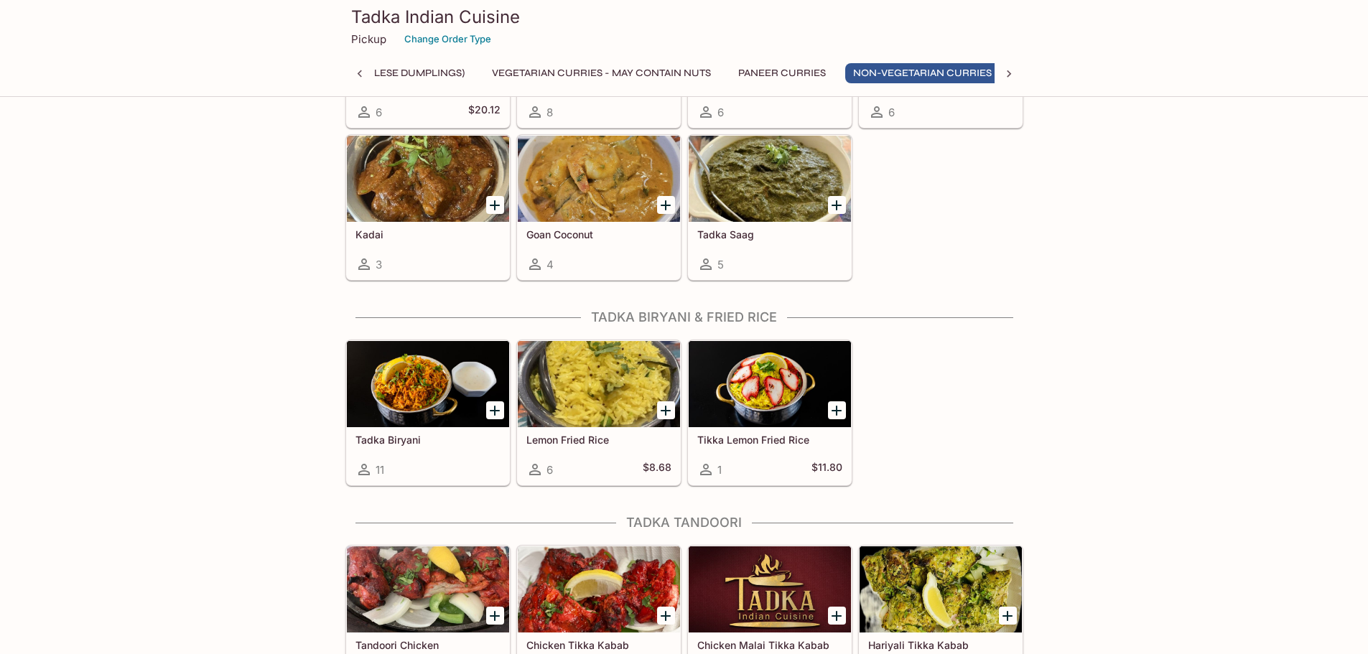
scroll to position [0, 212]
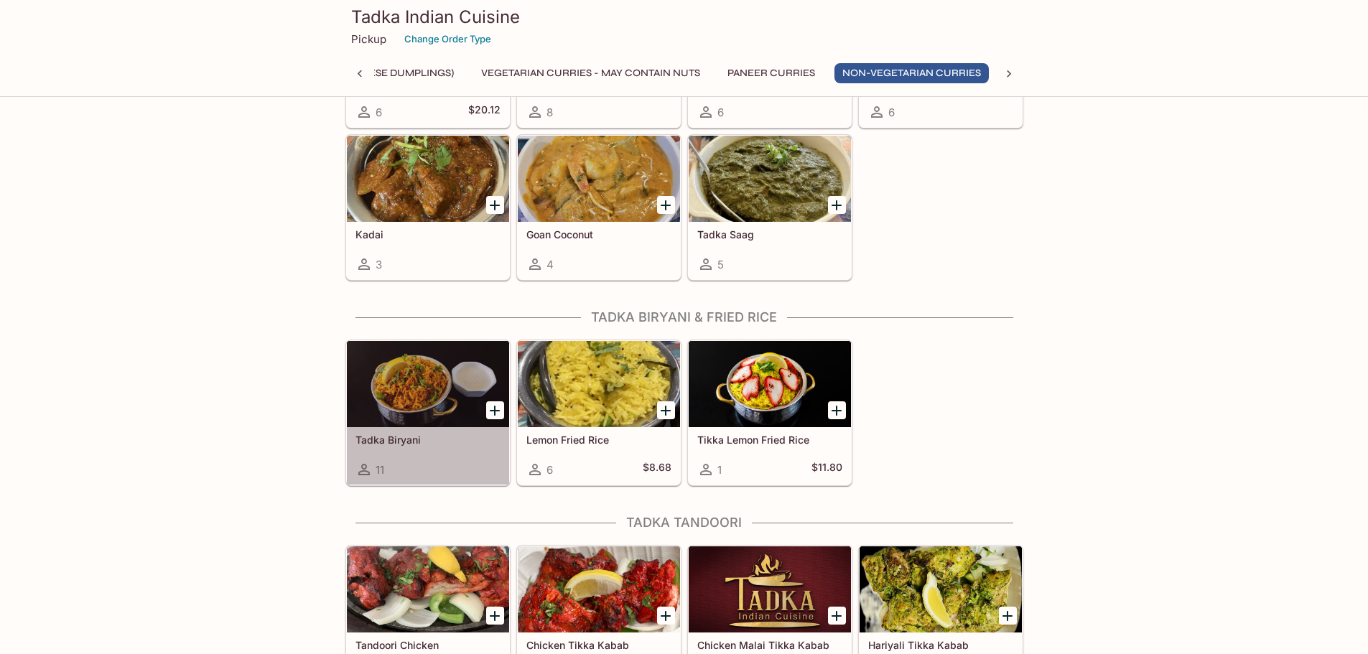
click at [405, 398] on div at bounding box center [428, 384] width 162 height 86
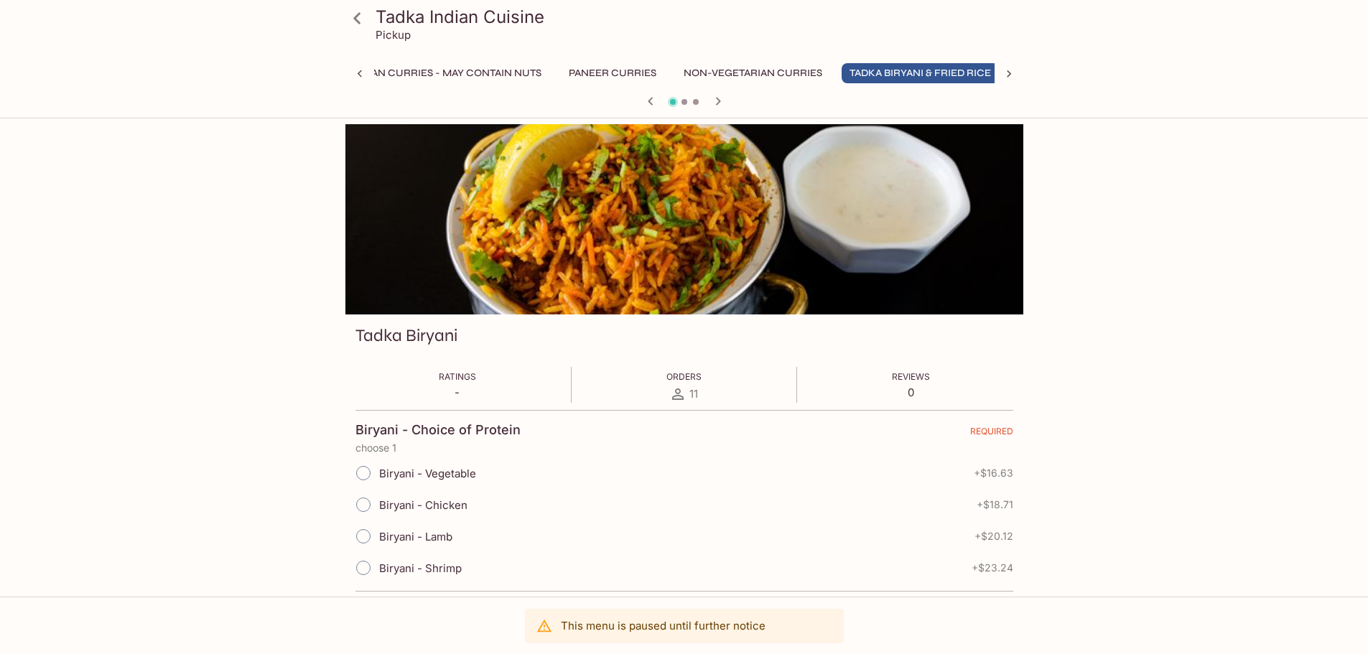
scroll to position [0, 382]
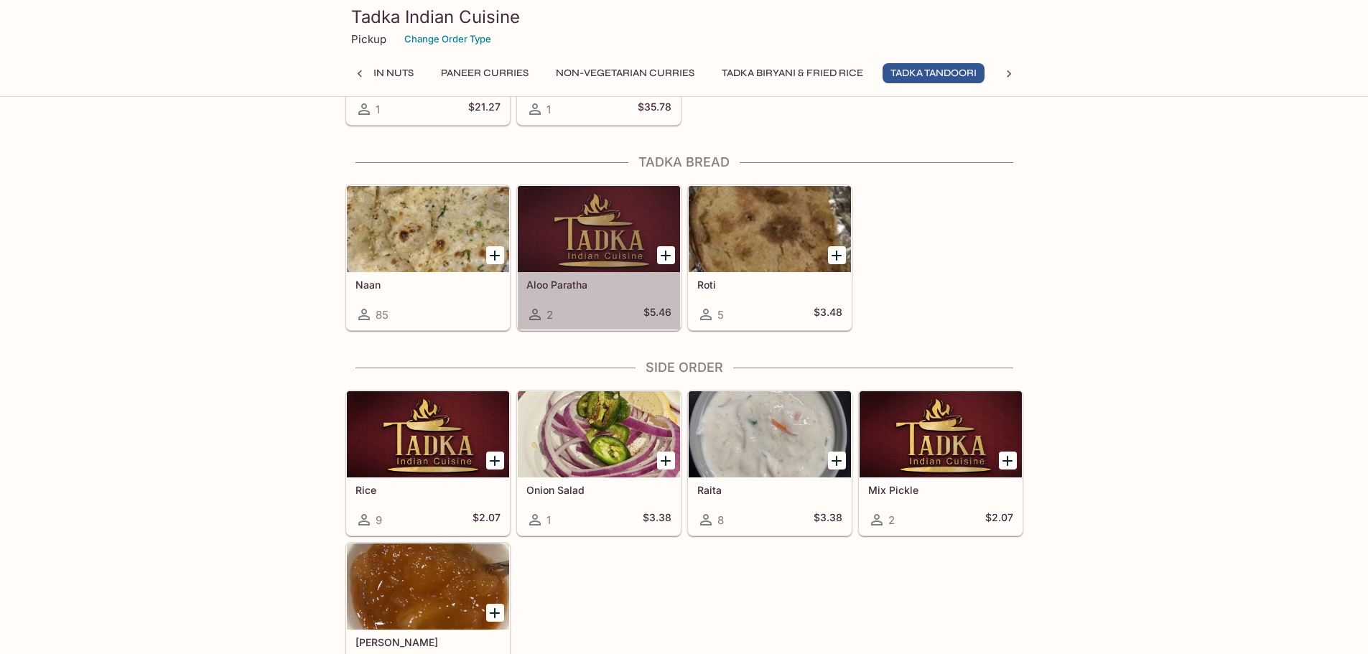
click at [587, 230] on div at bounding box center [599, 229] width 162 height 86
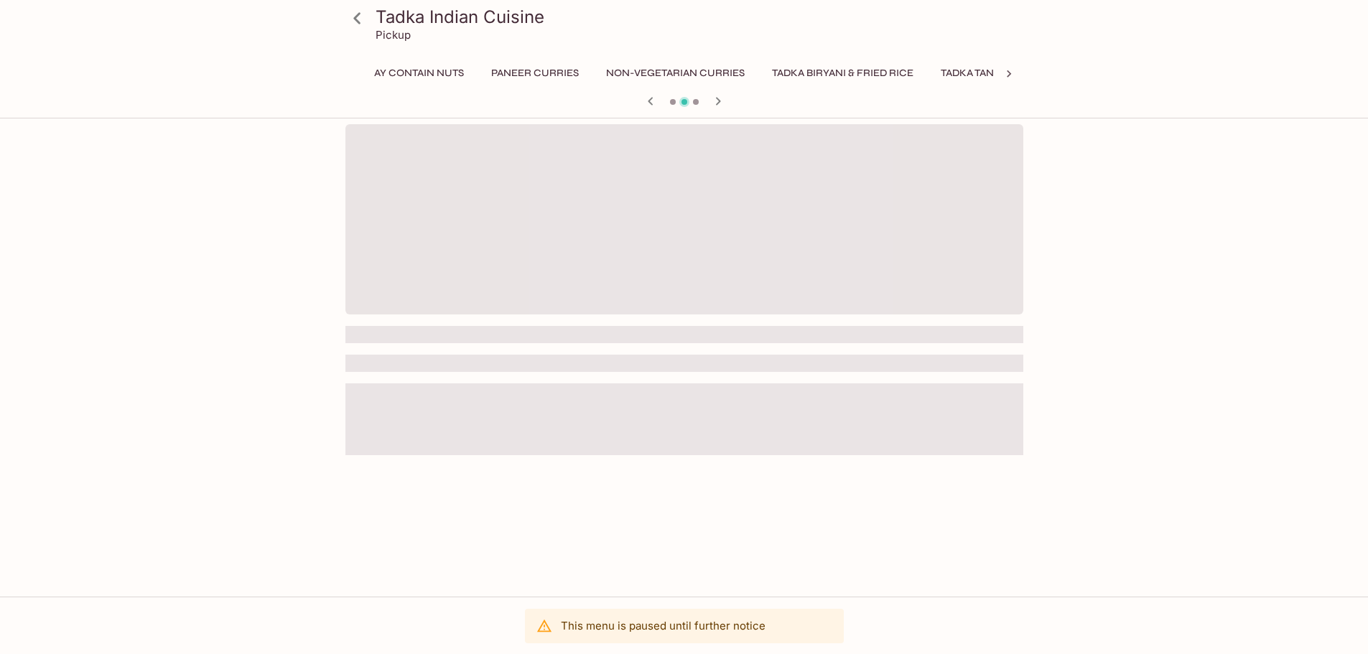
scroll to position [0, 596]
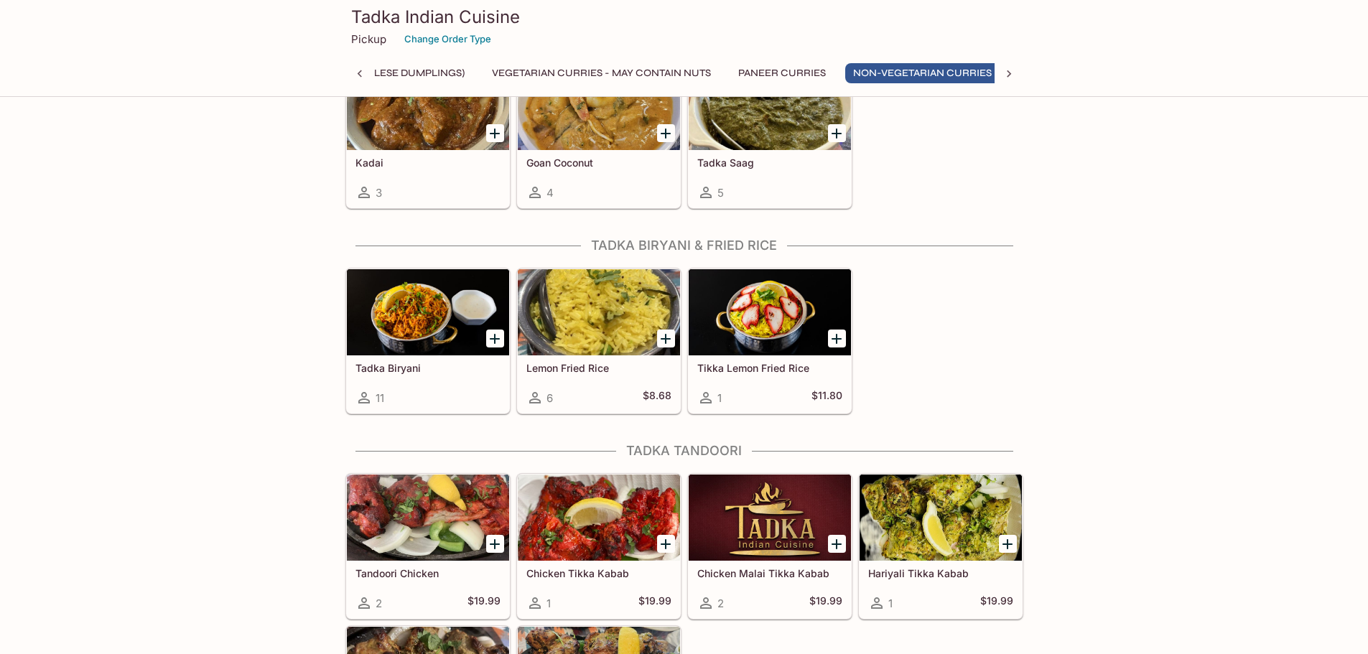
scroll to position [0, 212]
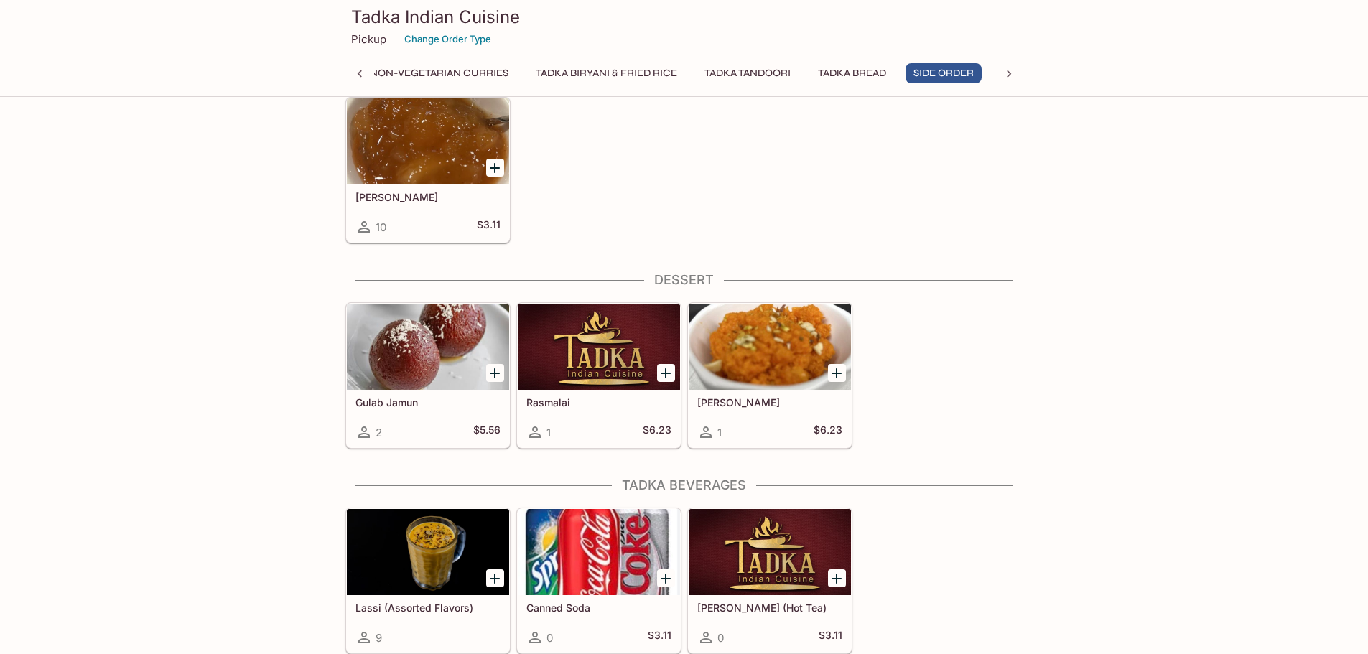
click at [587, 370] on div at bounding box center [599, 347] width 162 height 86
click at [749, 373] on div at bounding box center [769, 347] width 162 height 86
click at [424, 574] on div at bounding box center [428, 552] width 162 height 86
